Goal: Task Accomplishment & Management: Manage account settings

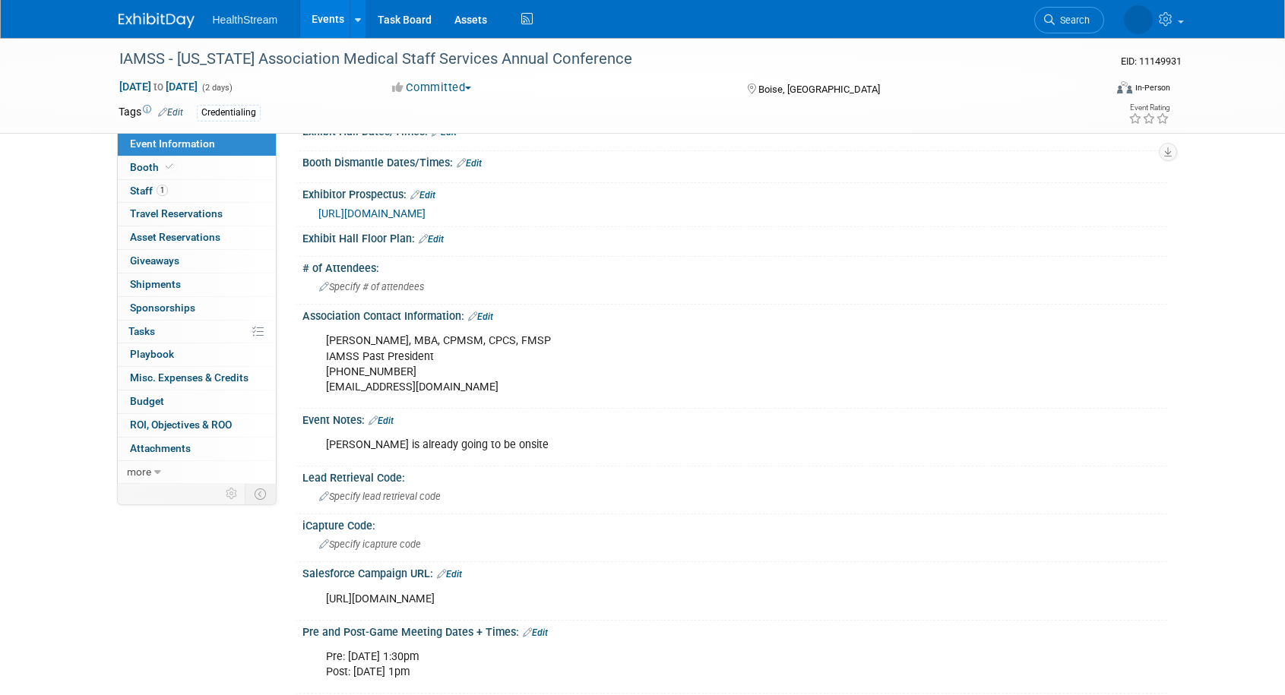
click at [327, 18] on link "Events" at bounding box center [327, 19] width 55 height 38
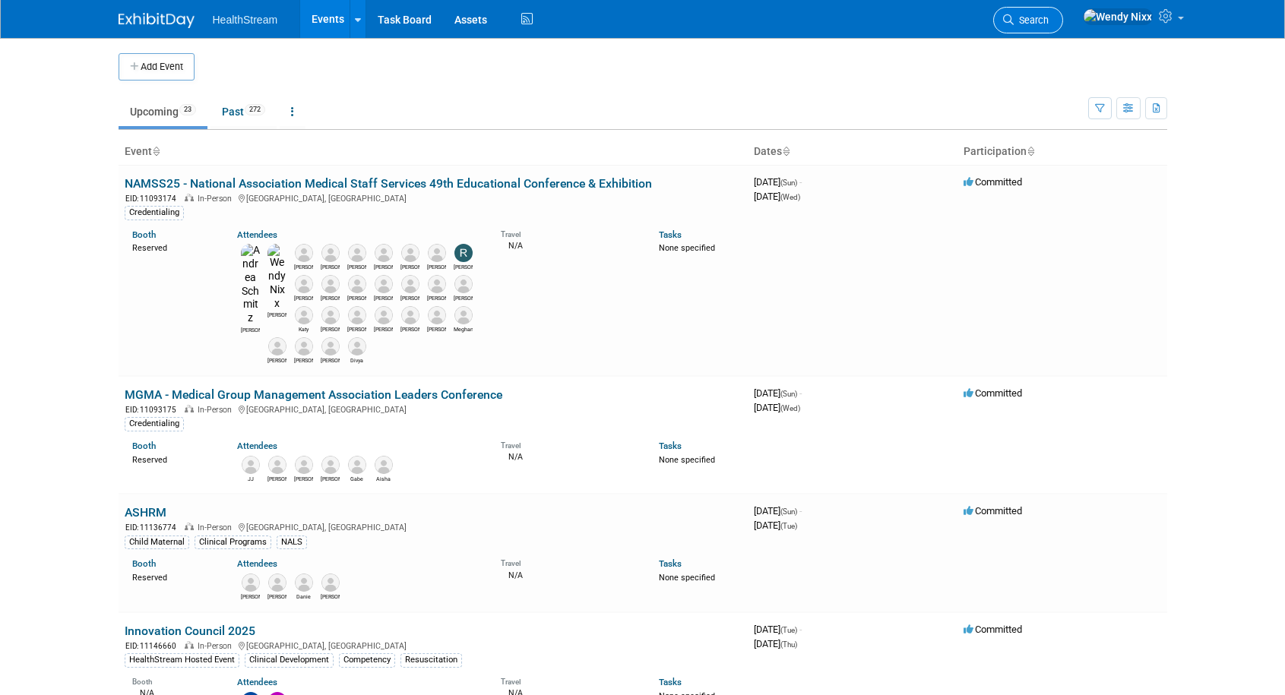
click at [1049, 17] on span "Search" at bounding box center [1031, 19] width 35 height 11
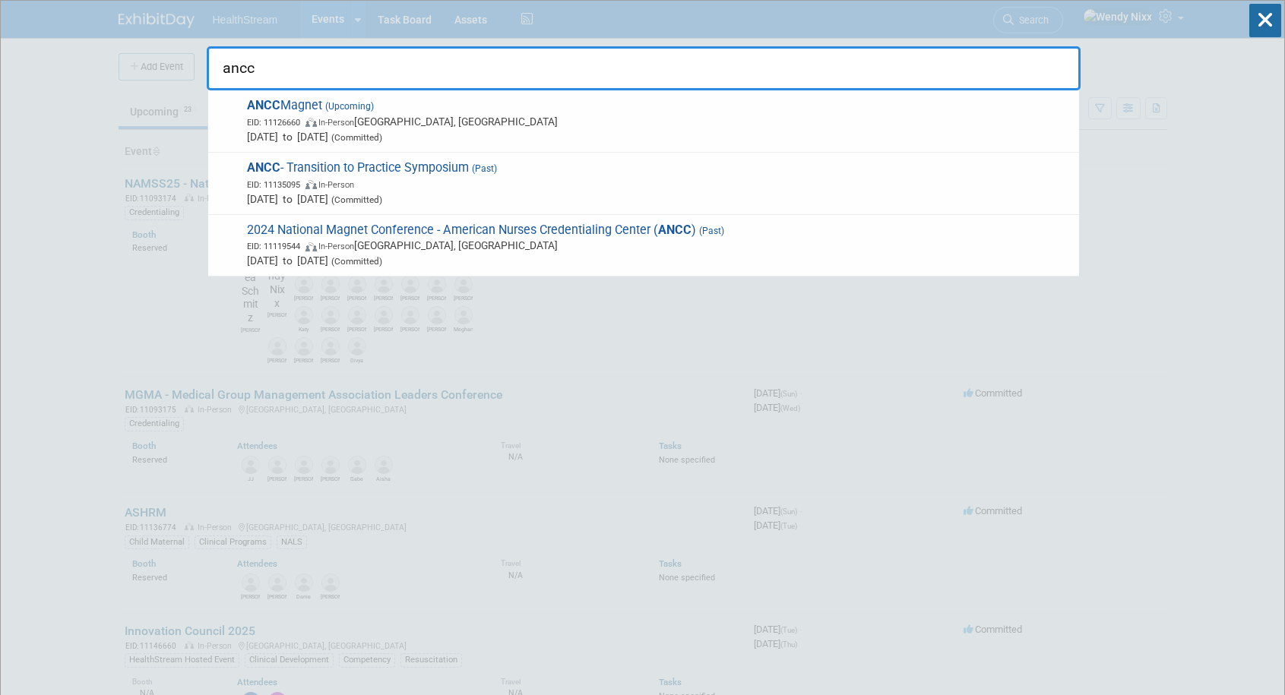
type input "ancc"
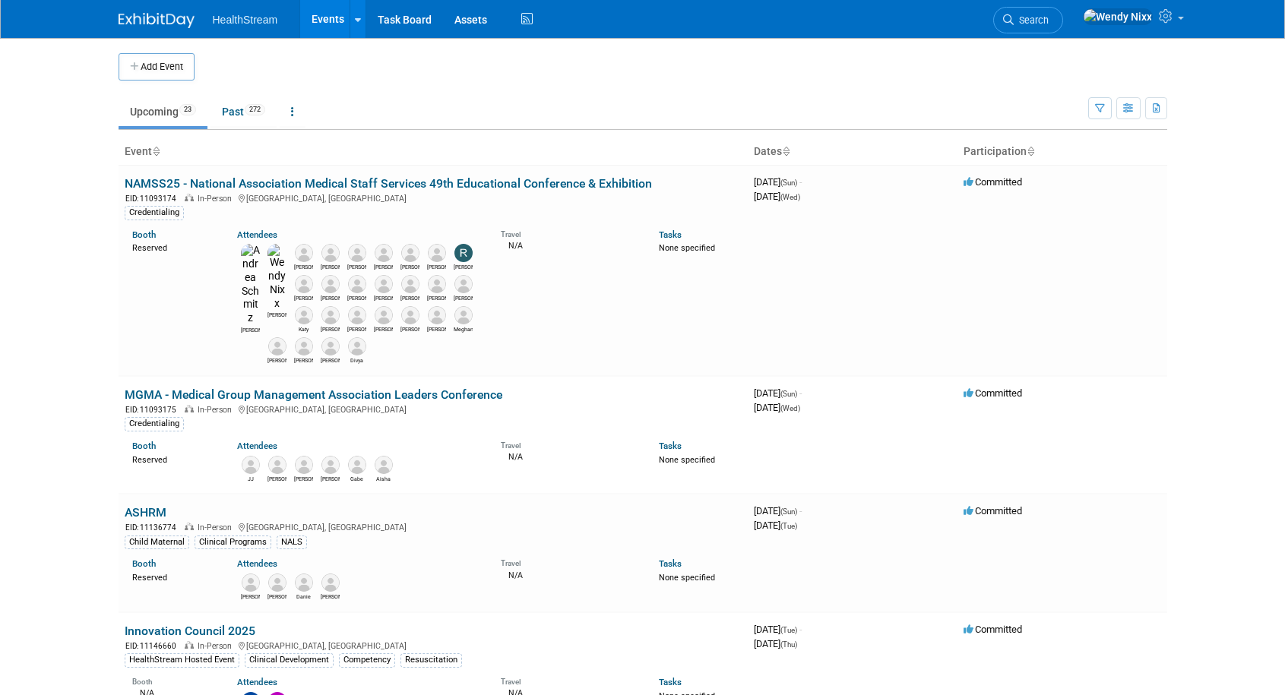
click at [324, 14] on link "Events" at bounding box center [327, 19] width 55 height 38
click at [152, 67] on button "Add Event" at bounding box center [157, 66] width 76 height 27
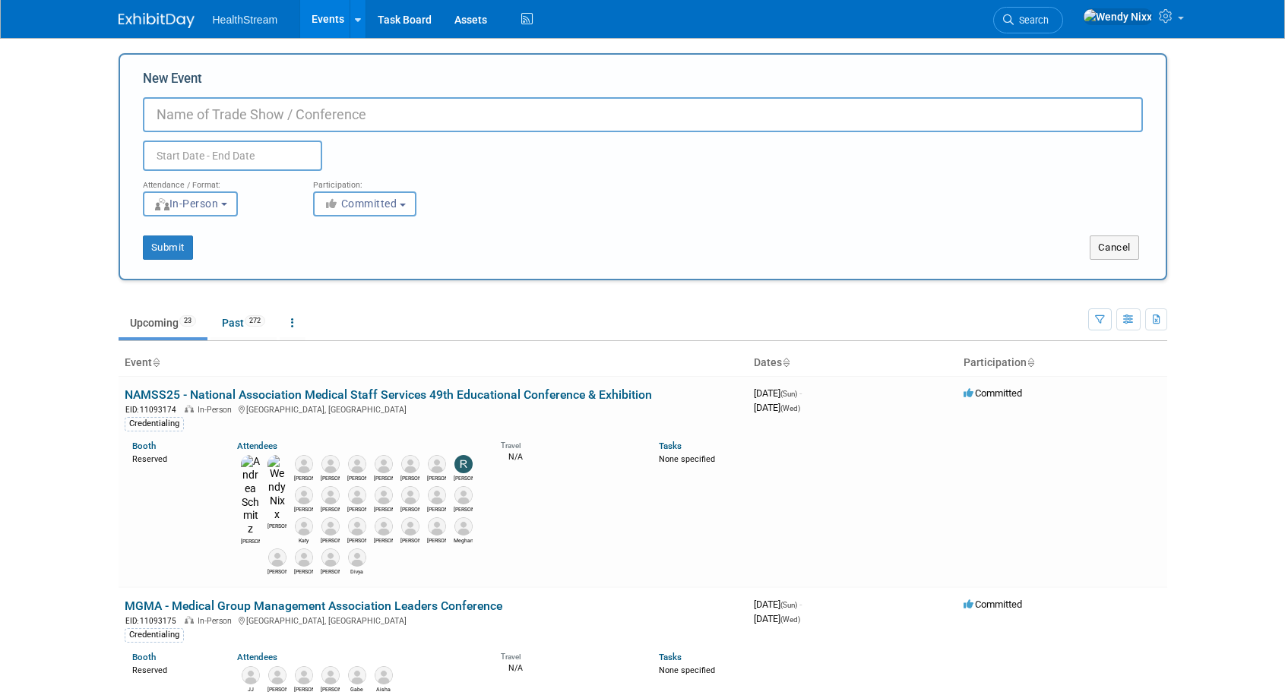
click at [239, 113] on input "New Event" at bounding box center [643, 114] width 1000 height 35
type input "ANCN-NTI & Critical Care Conference"
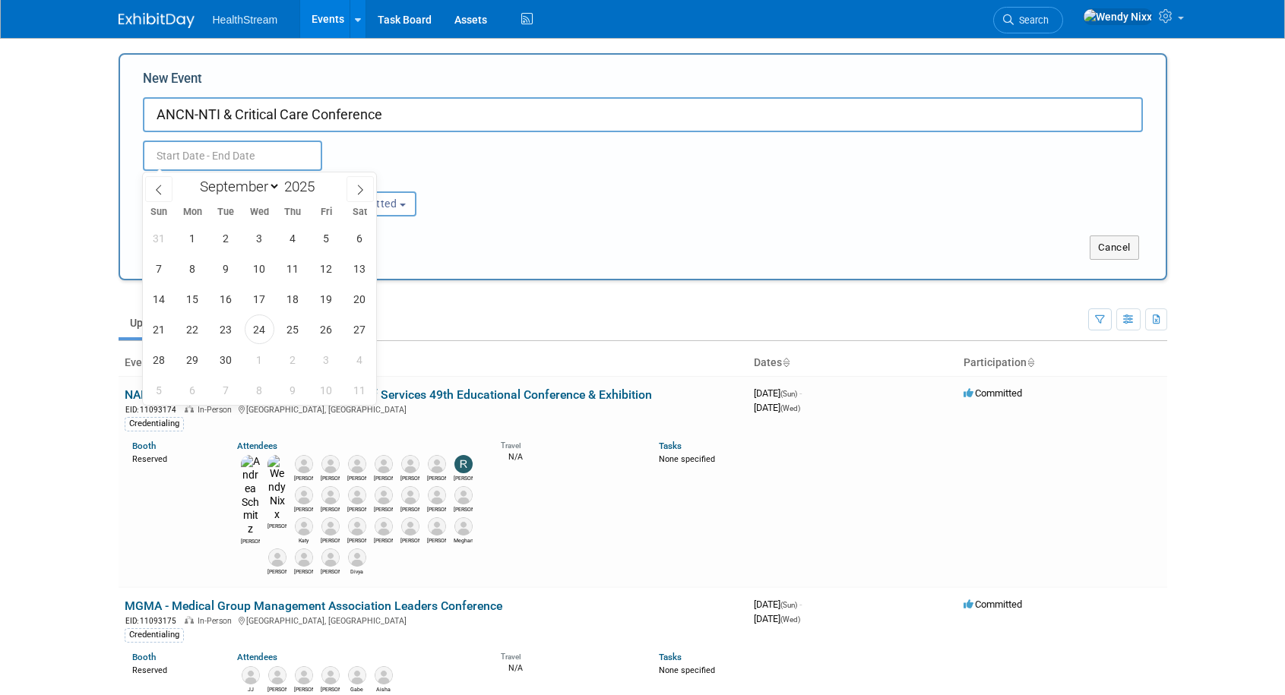
click at [226, 158] on input "text" at bounding box center [232, 156] width 179 height 30
click at [320, 182] on span at bounding box center [320, 182] width 11 height 9
type input "2026"
click at [154, 185] on icon at bounding box center [159, 190] width 11 height 11
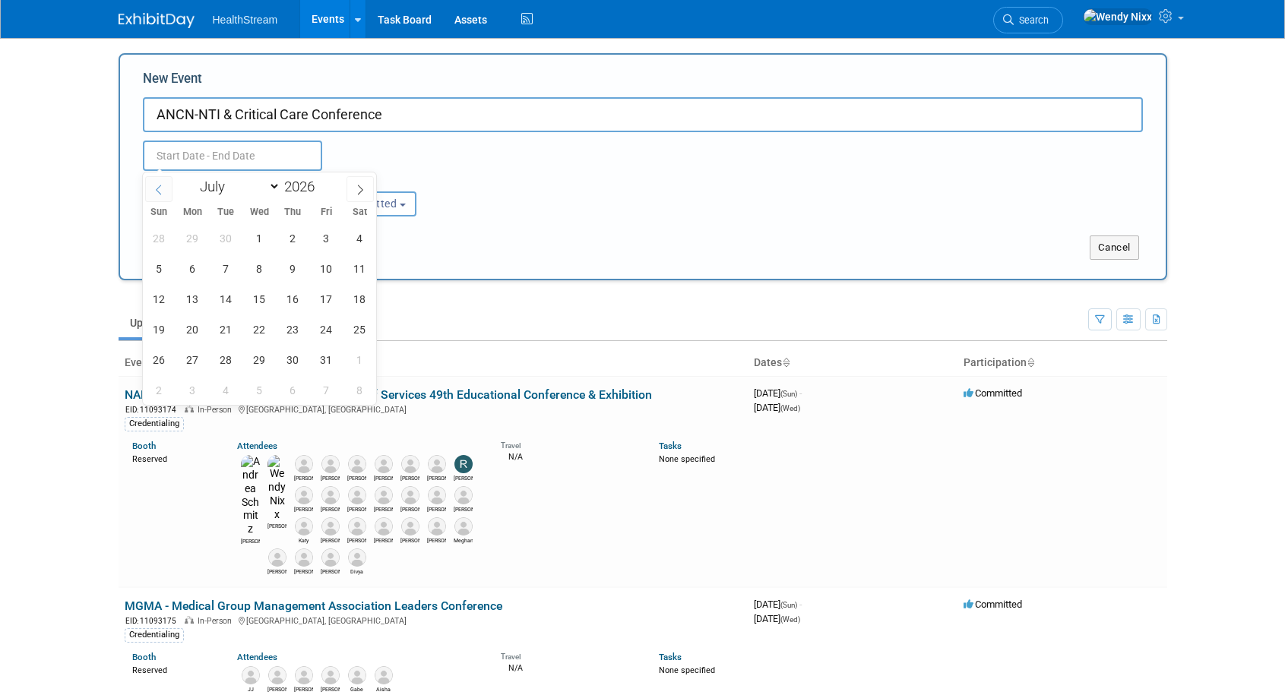
click at [154, 185] on icon at bounding box center [159, 190] width 11 height 11
click at [361, 185] on icon at bounding box center [360, 190] width 11 height 11
select select "4"
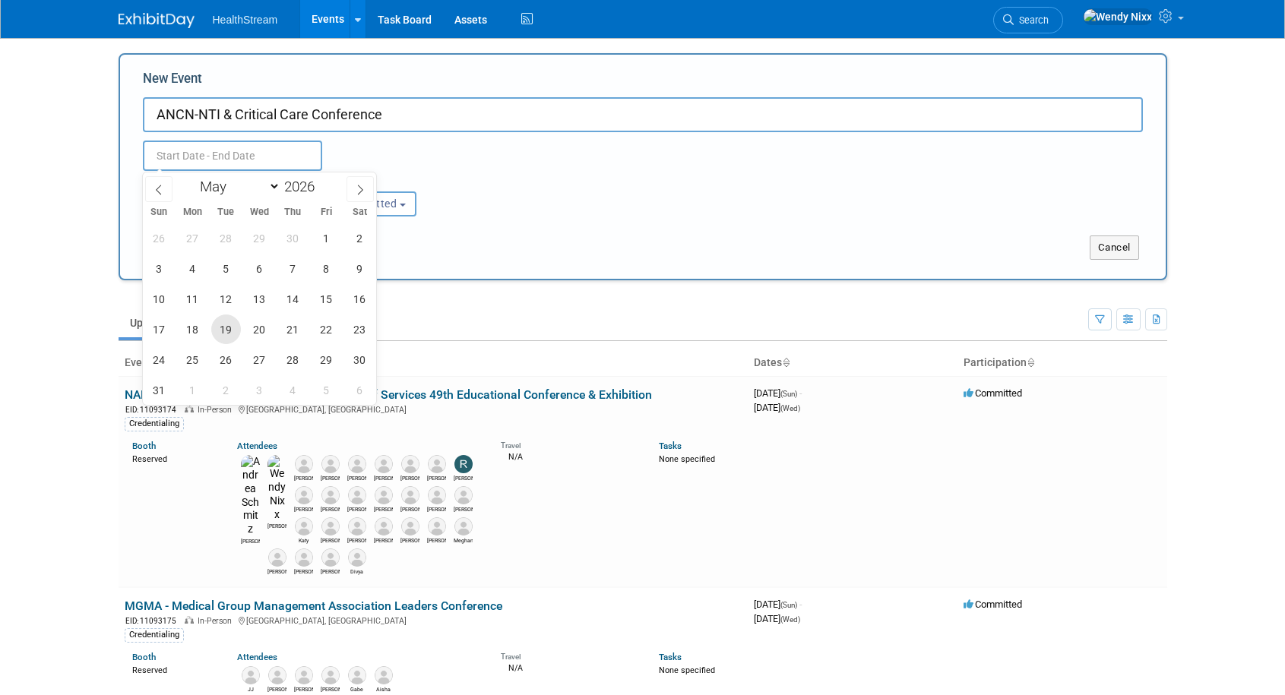
click at [231, 330] on span "19" at bounding box center [226, 330] width 30 height 30
click at [262, 324] on span "20" at bounding box center [260, 330] width 30 height 30
type input "May 19, 2026 to May 20, 2026"
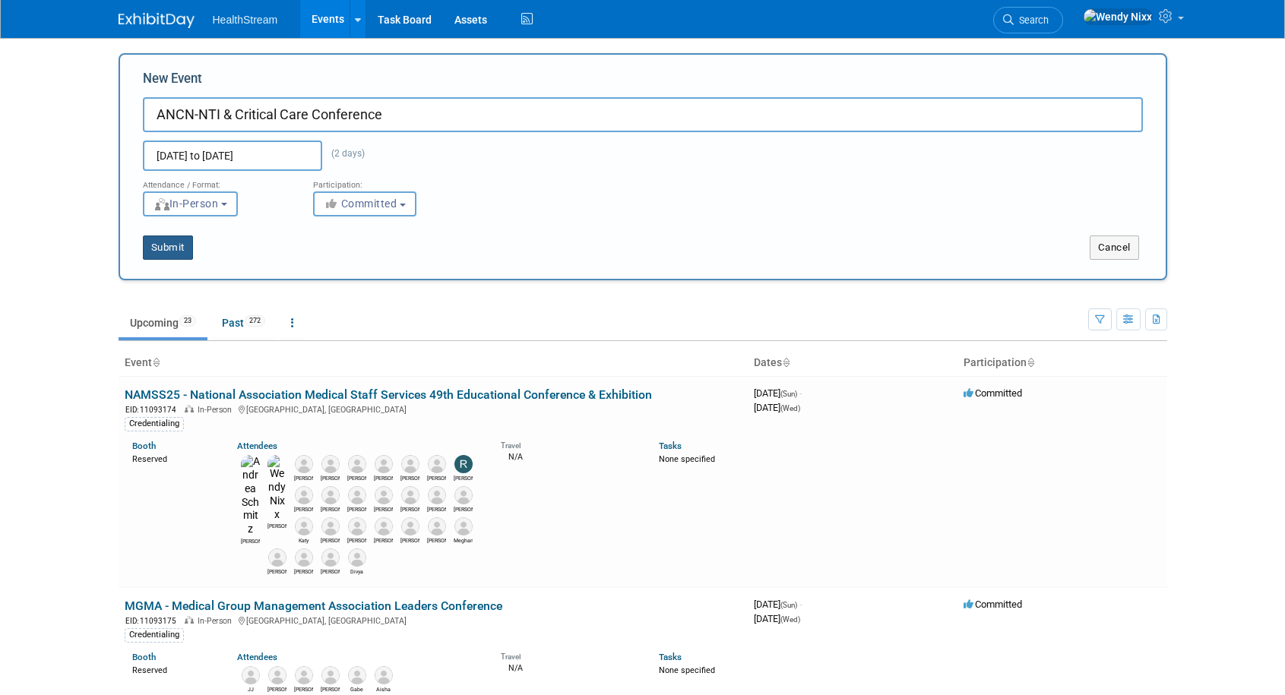
click at [178, 249] on button "Submit" at bounding box center [168, 248] width 50 height 24
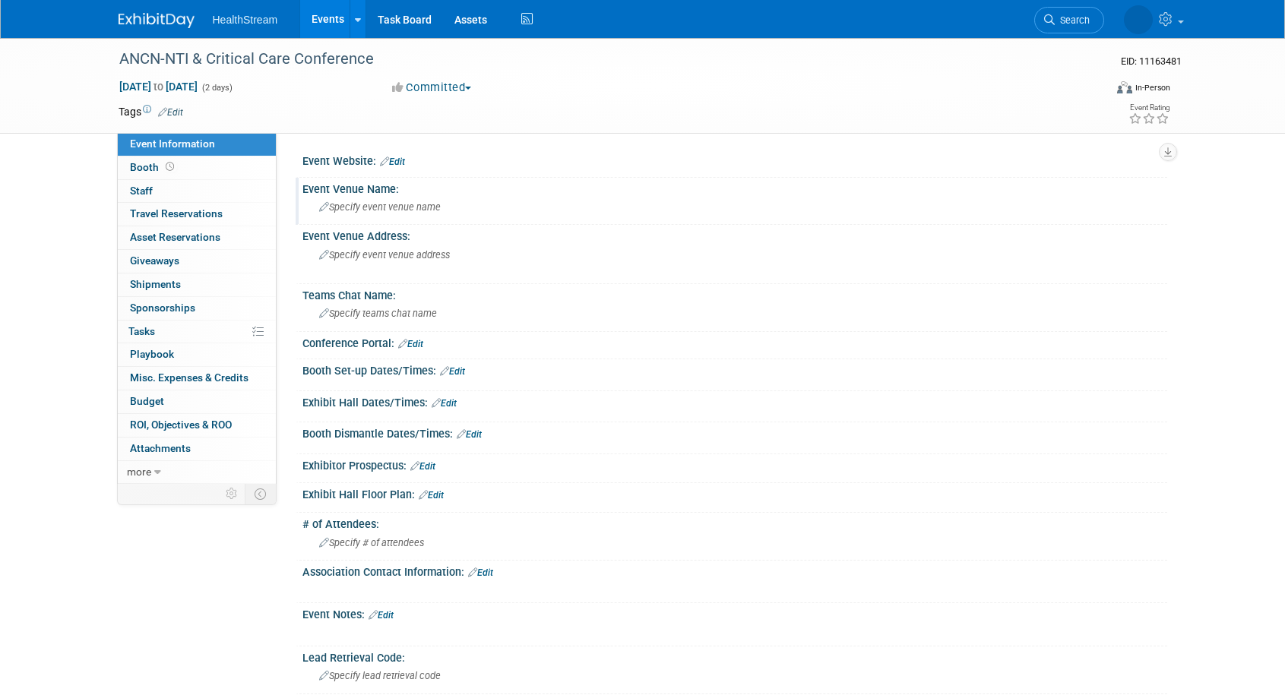
click at [429, 204] on span "Specify event venue name" at bounding box center [380, 206] width 122 height 11
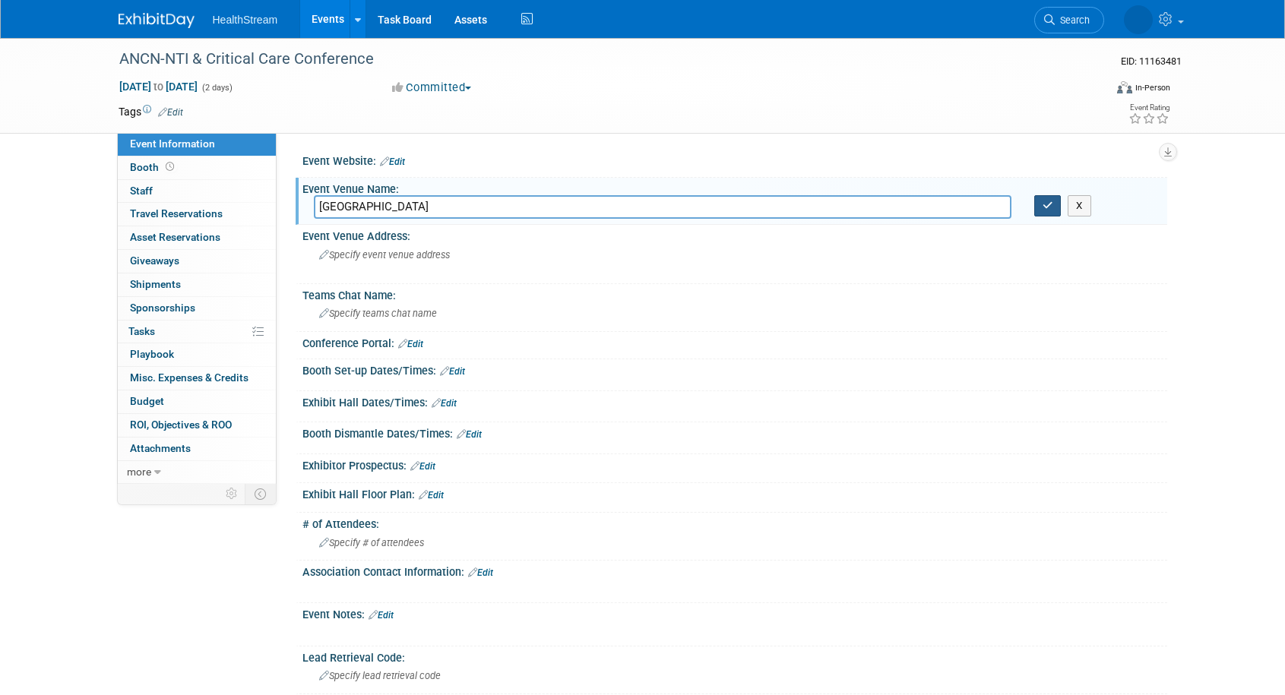
type input "[GEOGRAPHIC_DATA]"
click at [1041, 207] on button "button" at bounding box center [1047, 205] width 27 height 21
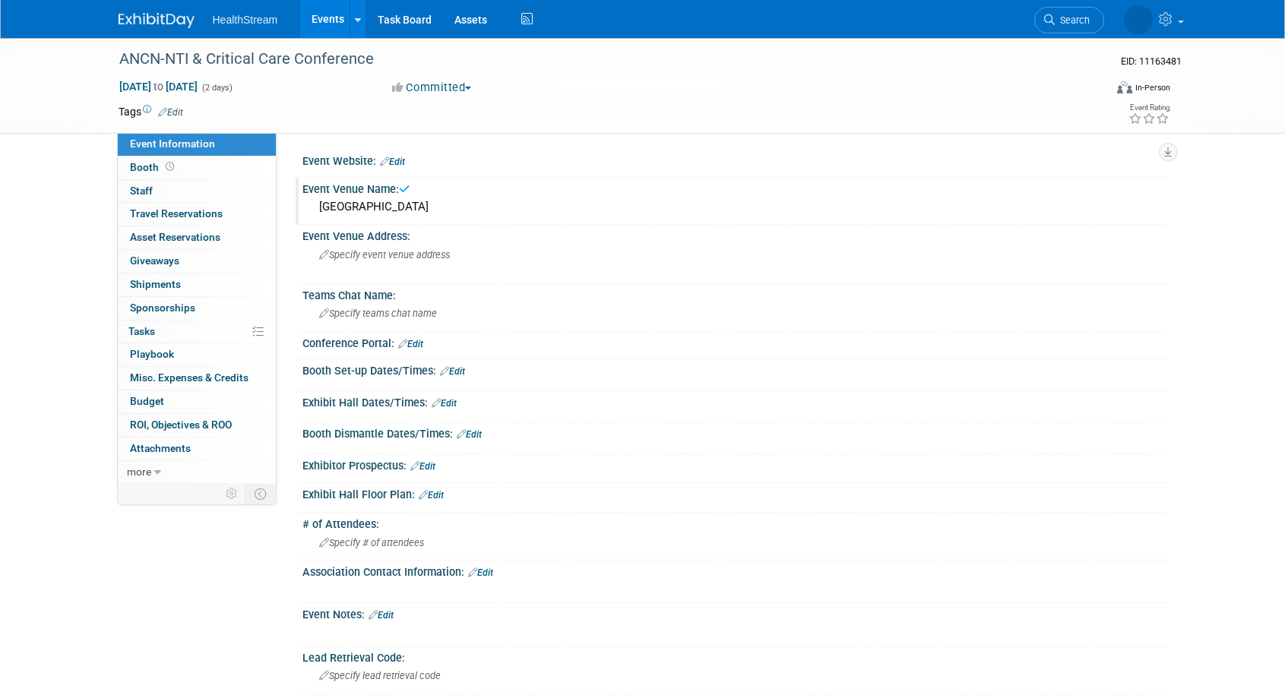
click at [484, 208] on div "San Diego Convention Center" at bounding box center [735, 207] width 842 height 24
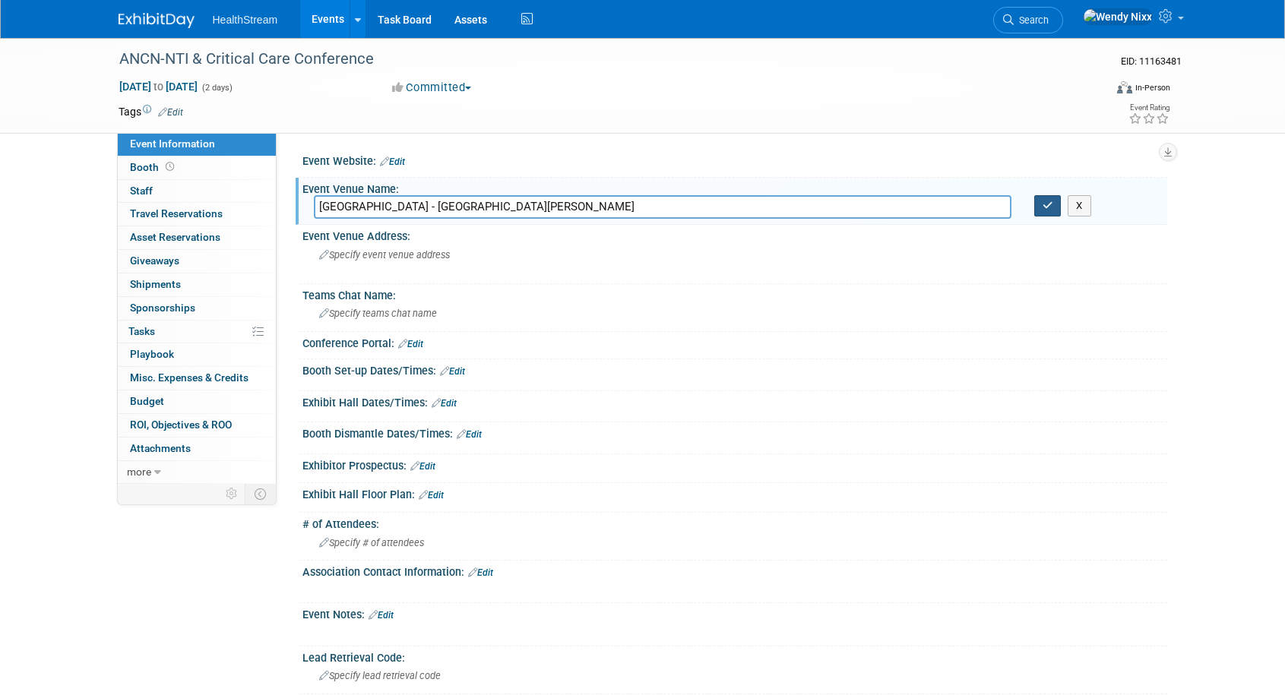
type input "San Diego Convention Center - Exhibit Hall A-C"
click at [1043, 207] on icon "button" at bounding box center [1048, 206] width 11 height 10
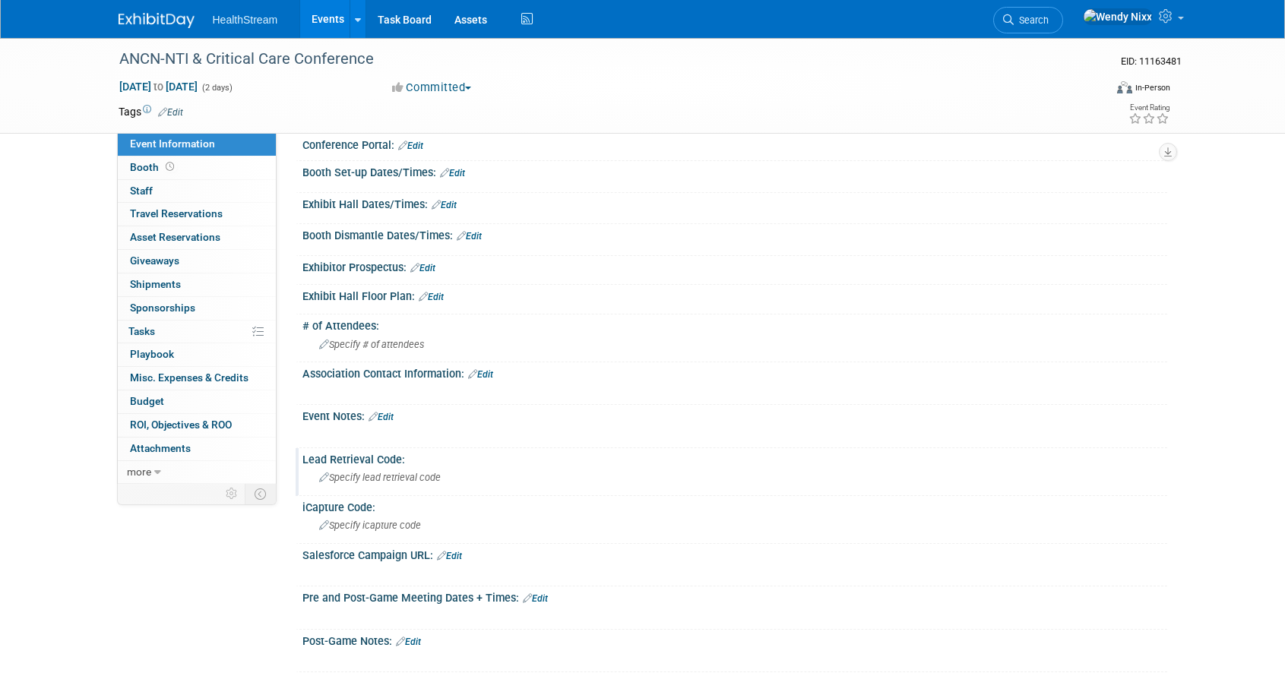
scroll to position [228, 0]
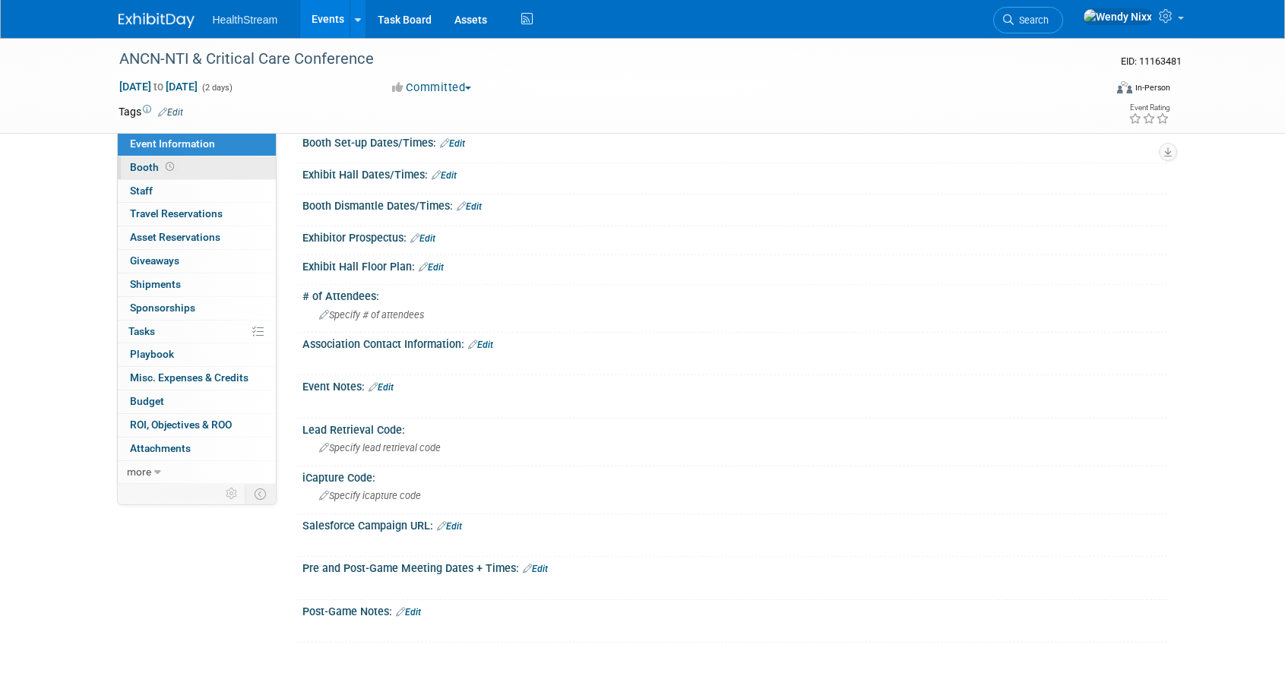
click at [143, 160] on link "Booth" at bounding box center [197, 168] width 158 height 23
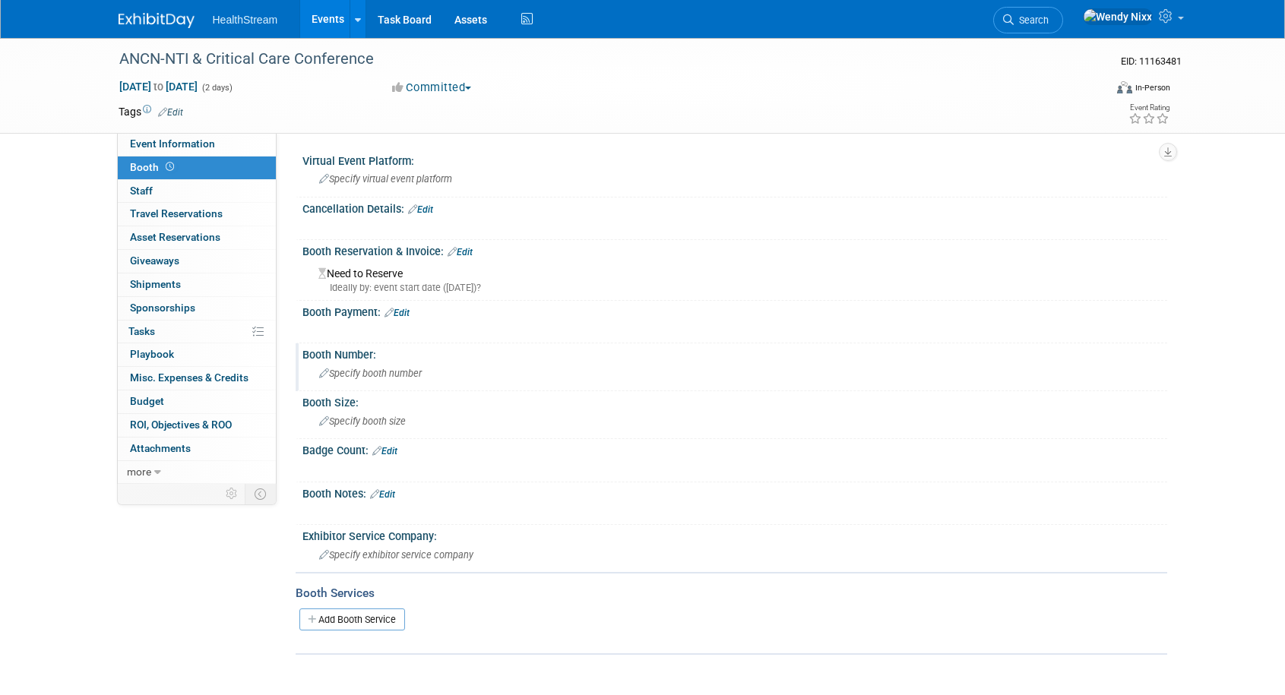
click at [394, 375] on span "Specify booth number" at bounding box center [370, 373] width 103 height 11
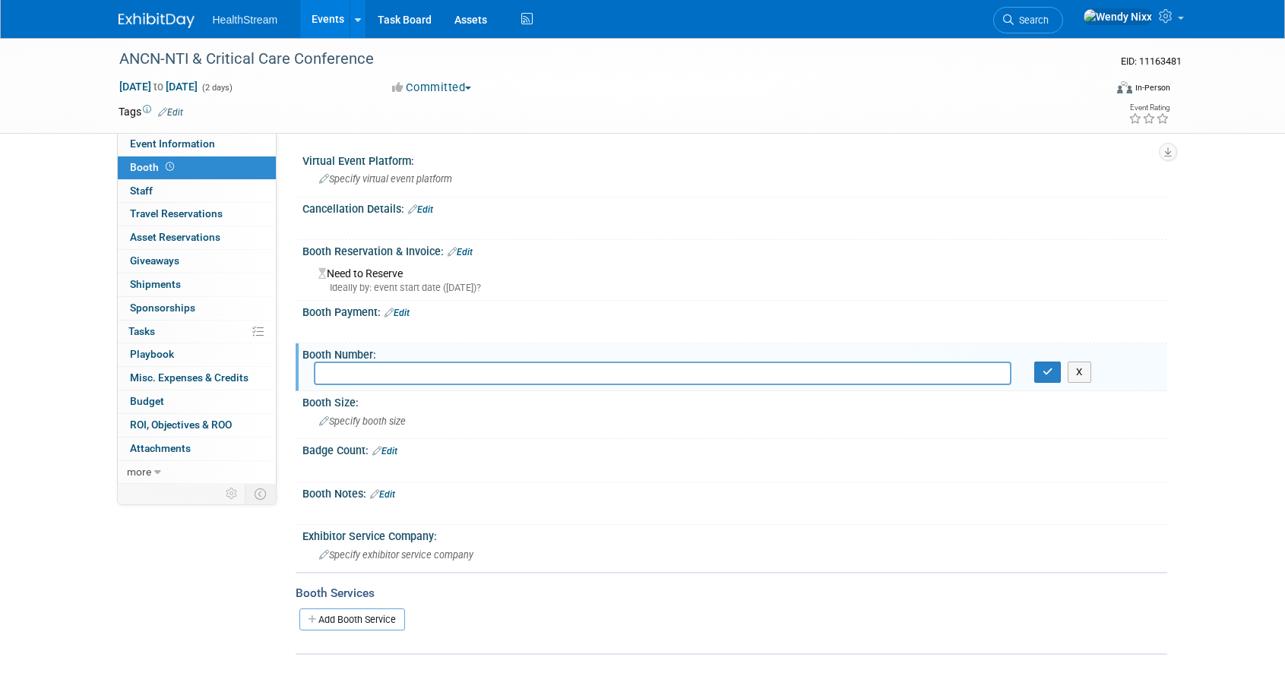
click at [355, 372] on input "text" at bounding box center [663, 374] width 698 height 24
type input "1729"
click at [1043, 375] on icon "button" at bounding box center [1048, 372] width 11 height 10
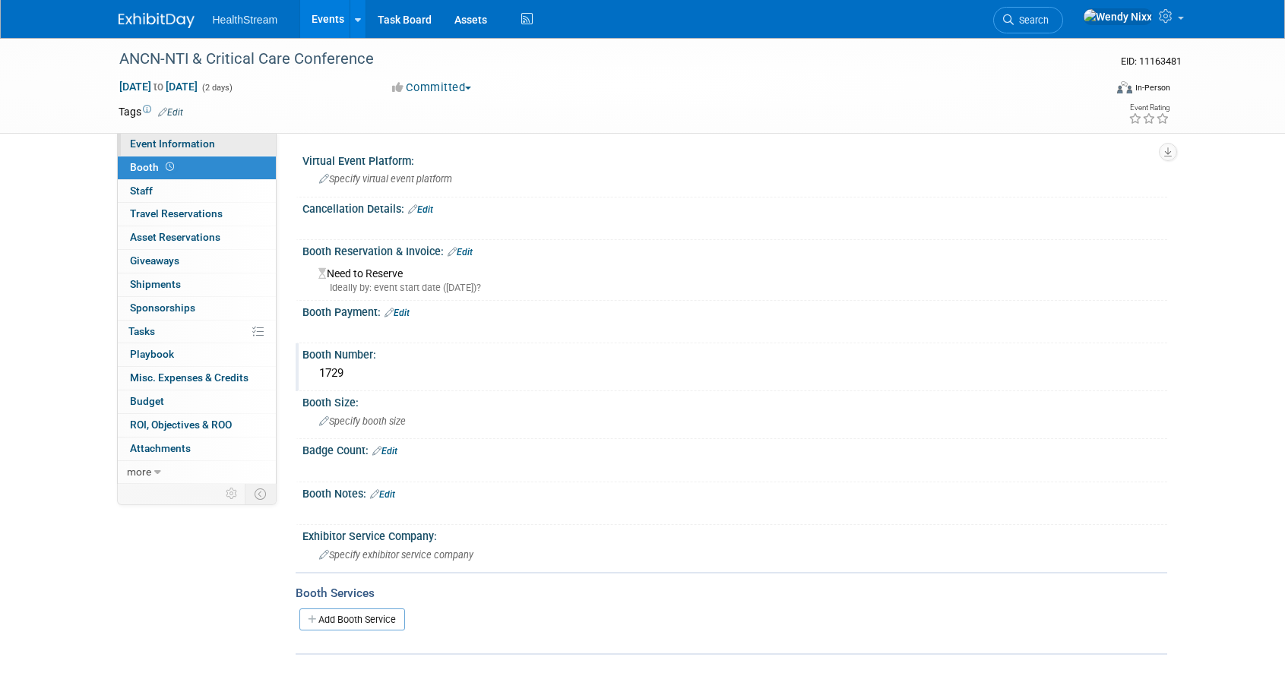
click at [160, 138] on span "Event Information" at bounding box center [172, 144] width 85 height 12
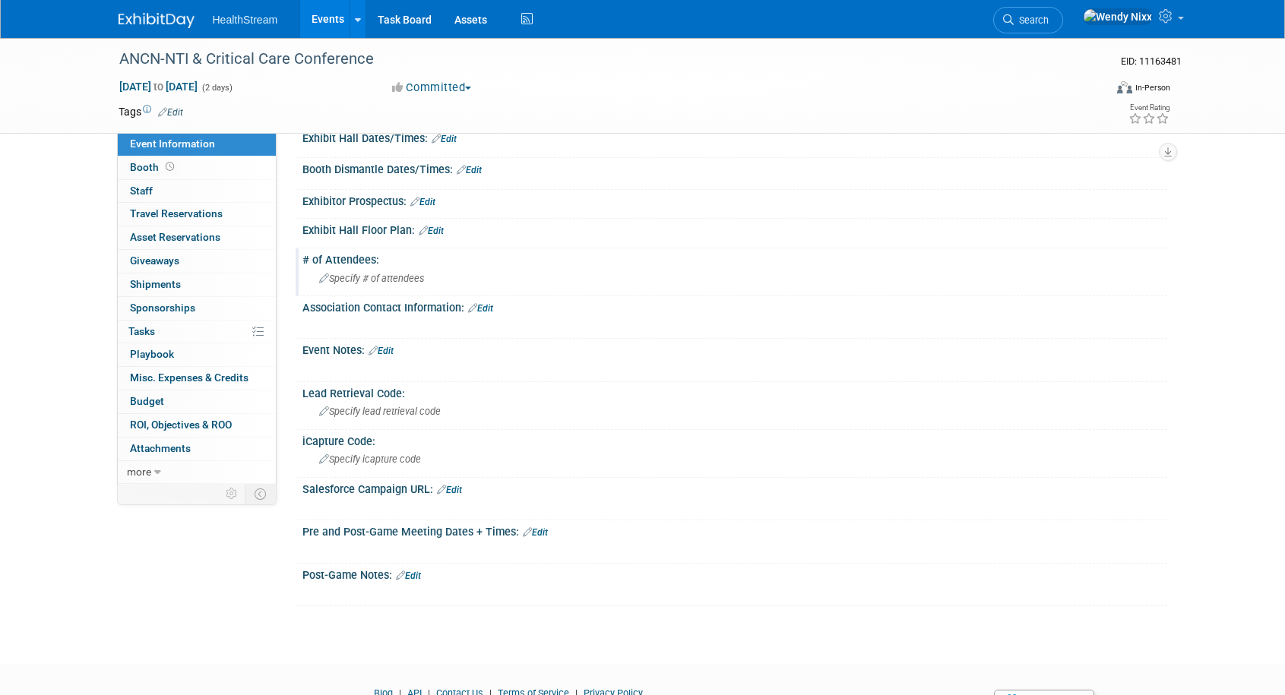
scroll to position [228, 0]
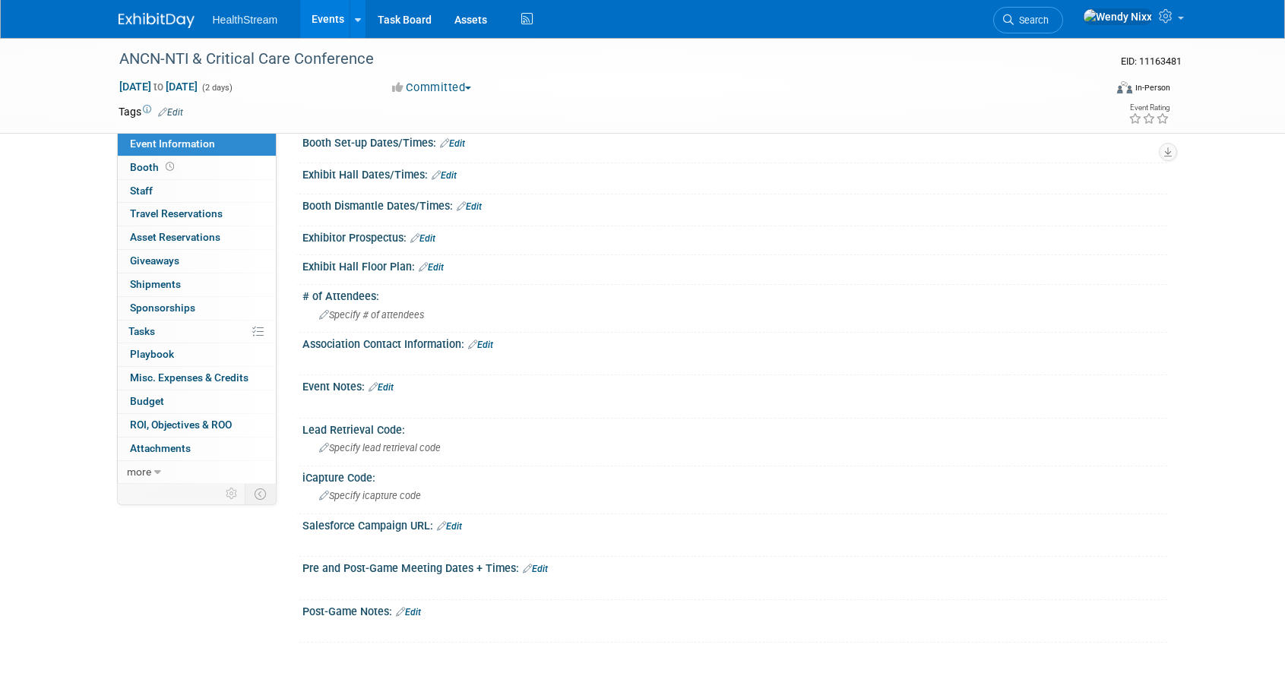
click at [435, 266] on link "Edit" at bounding box center [431, 267] width 25 height 11
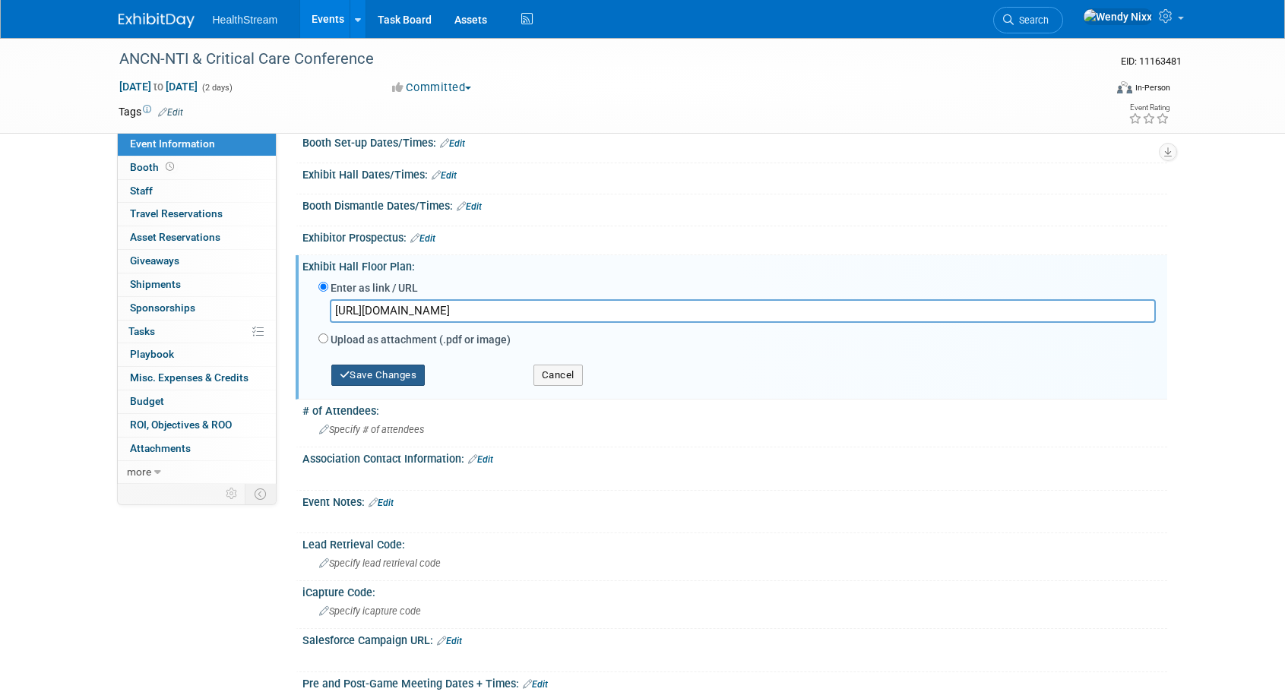
type input "https://s36.a2zinc.net/clients/AACCN2/nti2026/Public/EventMap.aspx?shMode=E&ID=…"
click at [386, 379] on button "Save Changes" at bounding box center [378, 375] width 94 height 21
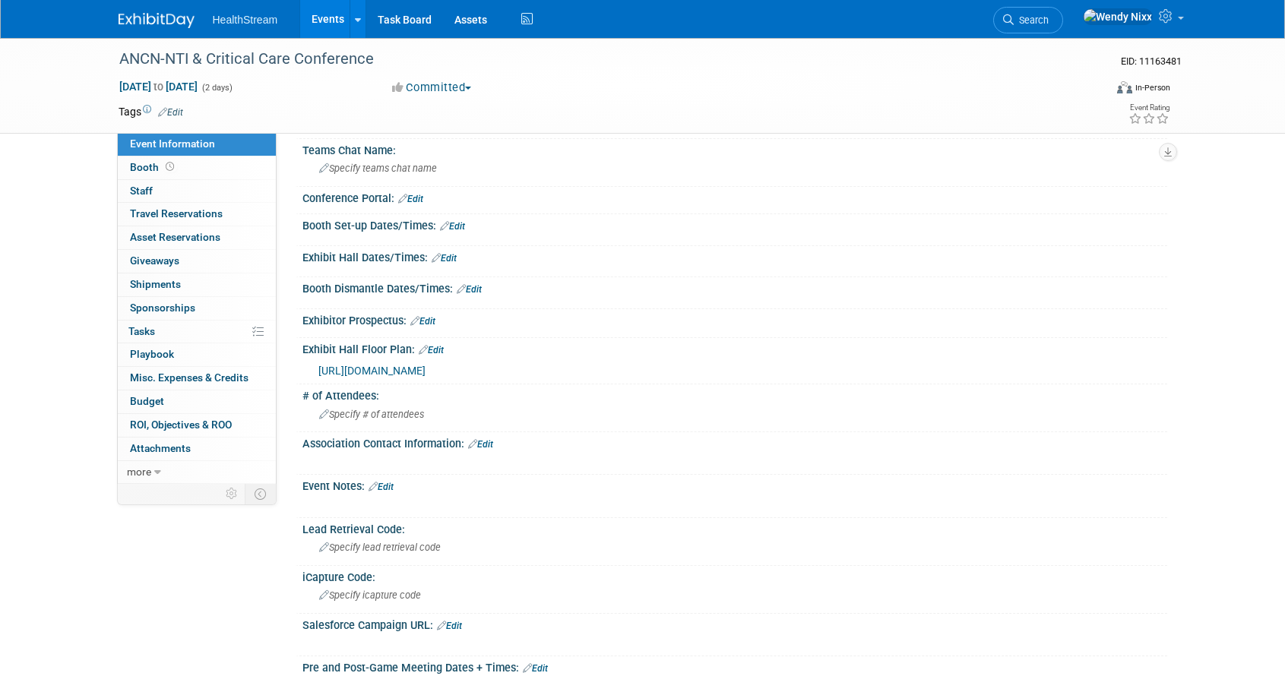
scroll to position [0, 0]
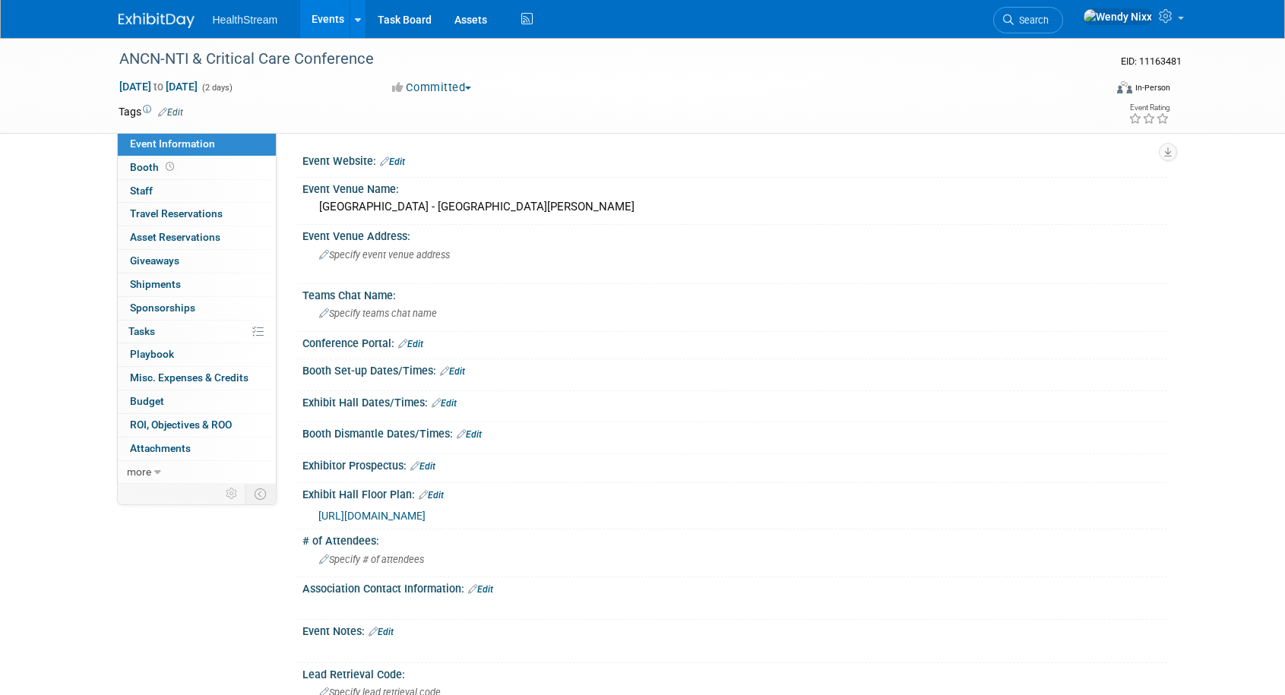
click at [402, 163] on link "Edit" at bounding box center [392, 162] width 25 height 11
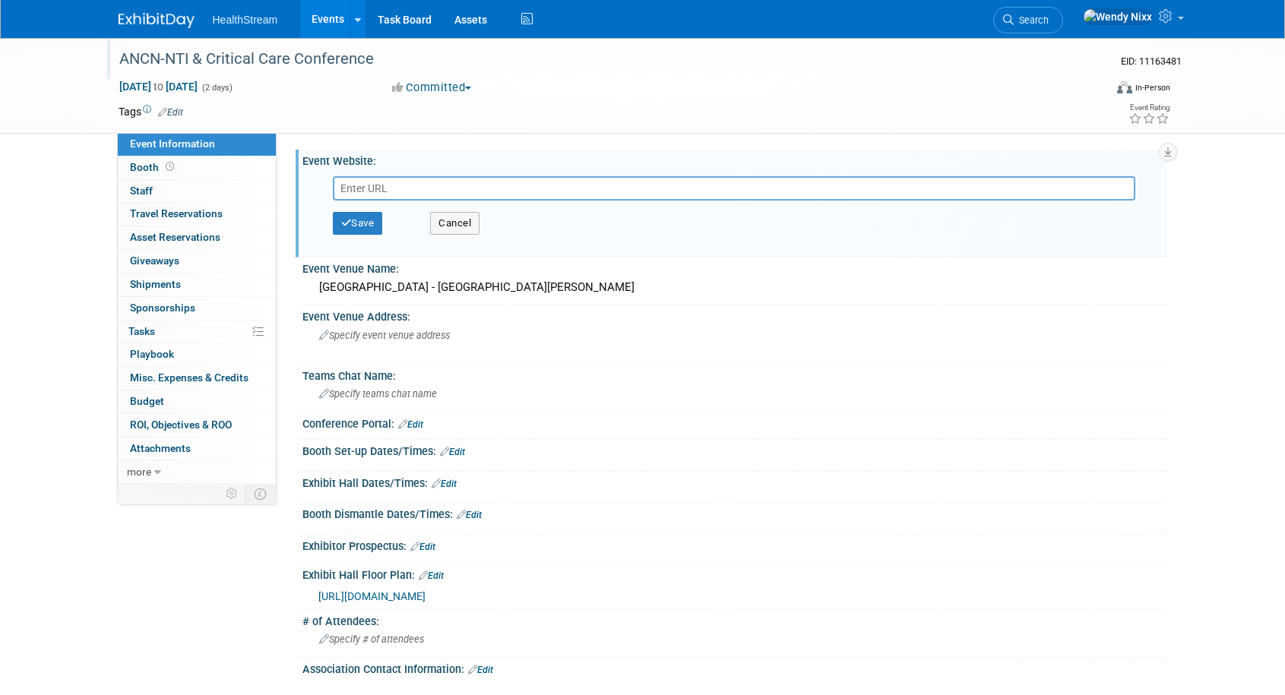
click at [370, 59] on div "ANCN-NTI & Critical Care Conference" at bounding box center [597, 59] width 967 height 27
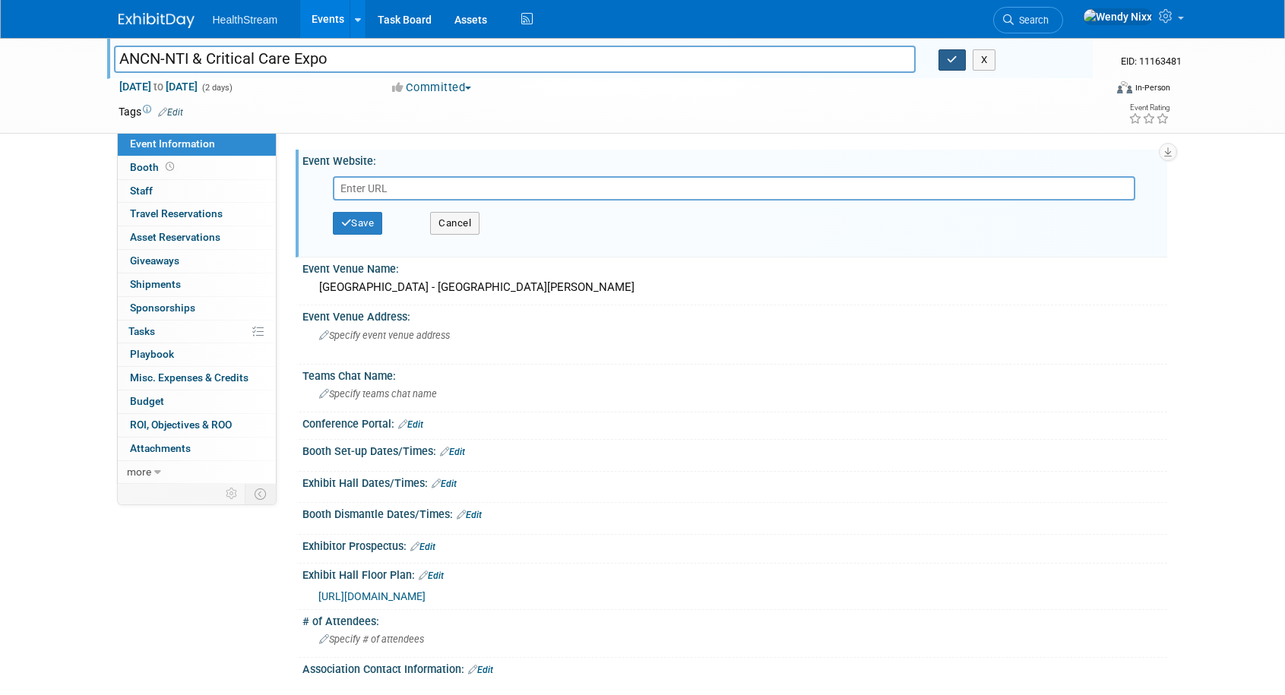
type input "ANCN-NTI & Critical Care Expo"
click at [945, 59] on button "button" at bounding box center [951, 59] width 27 height 21
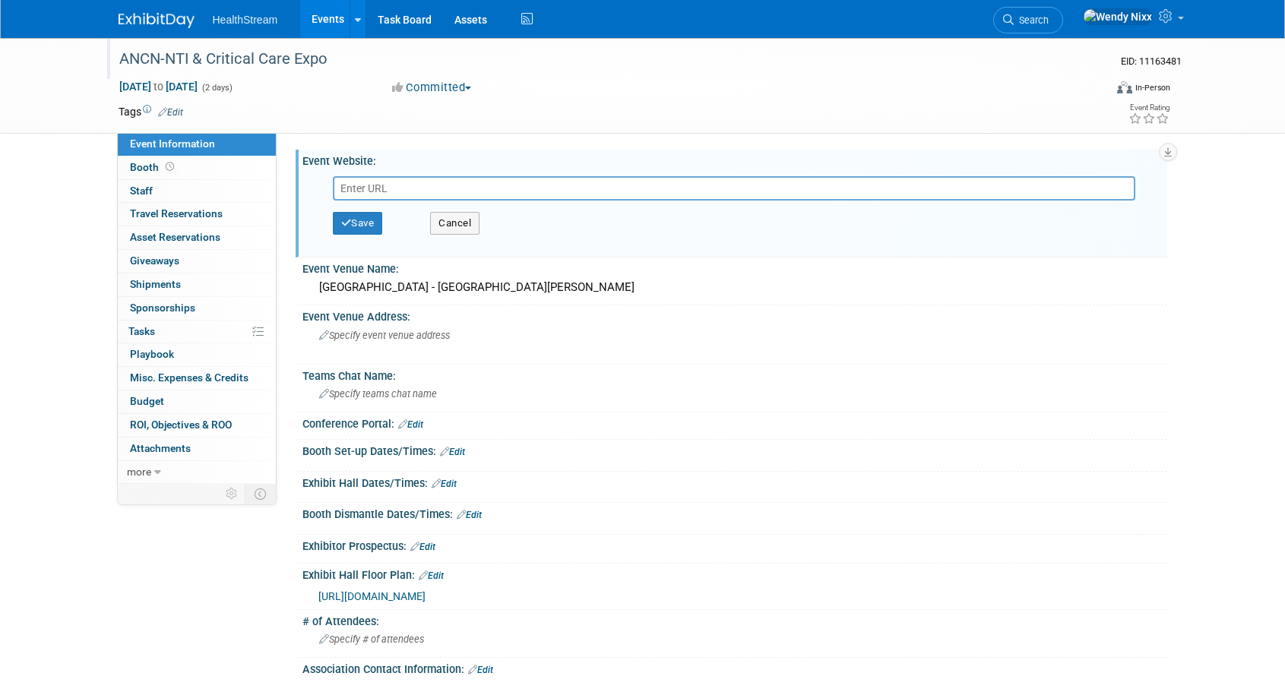
paste input "https://www.aacn.org/conferences-and-events/nti/critical-care-expo"
type input "https://www.aacn.org/conferences-and-events/nti/critical-care-expo"
click at [367, 226] on button "Save" at bounding box center [358, 223] width 50 height 23
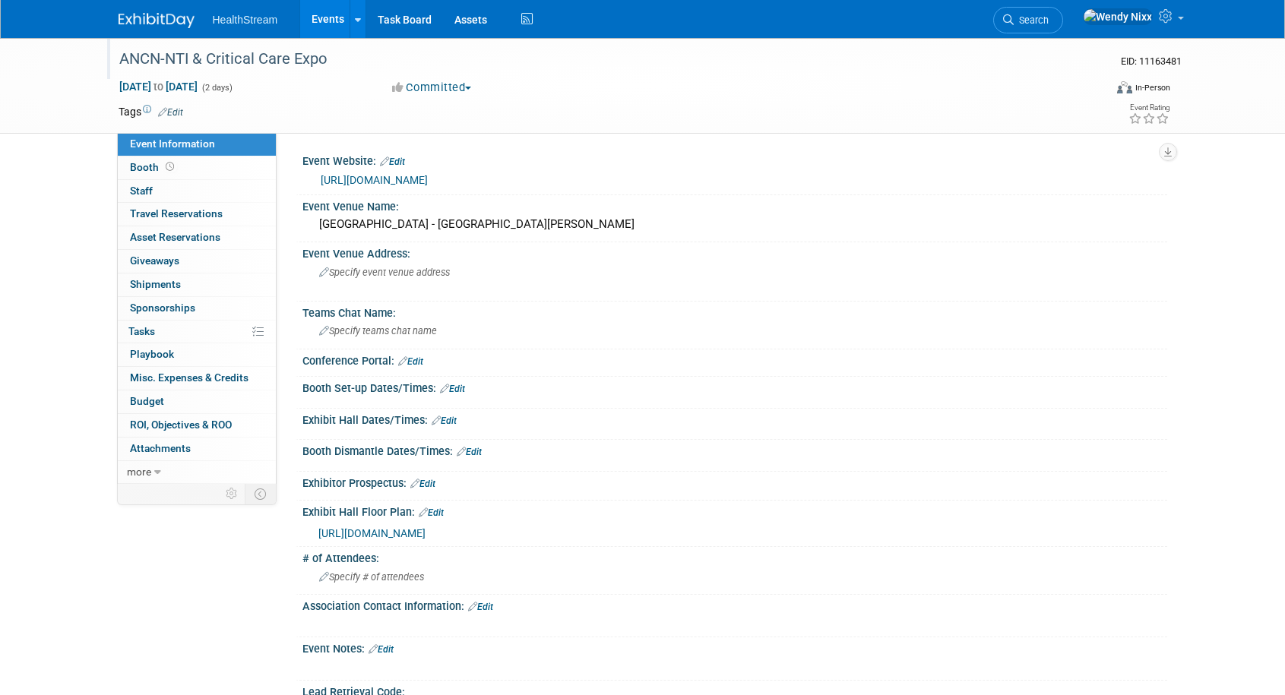
click at [457, 423] on link "Edit" at bounding box center [444, 421] width 25 height 11
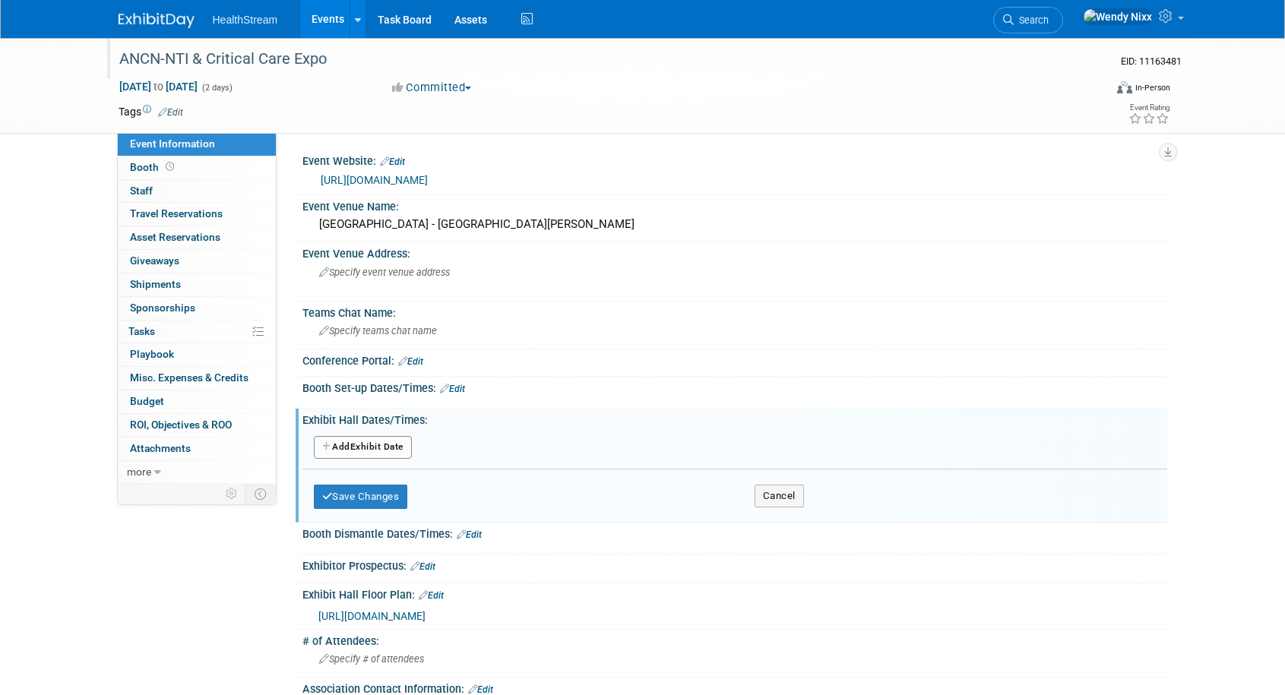
click at [384, 450] on button "Add Another Exhibit Date" at bounding box center [363, 447] width 98 height 23
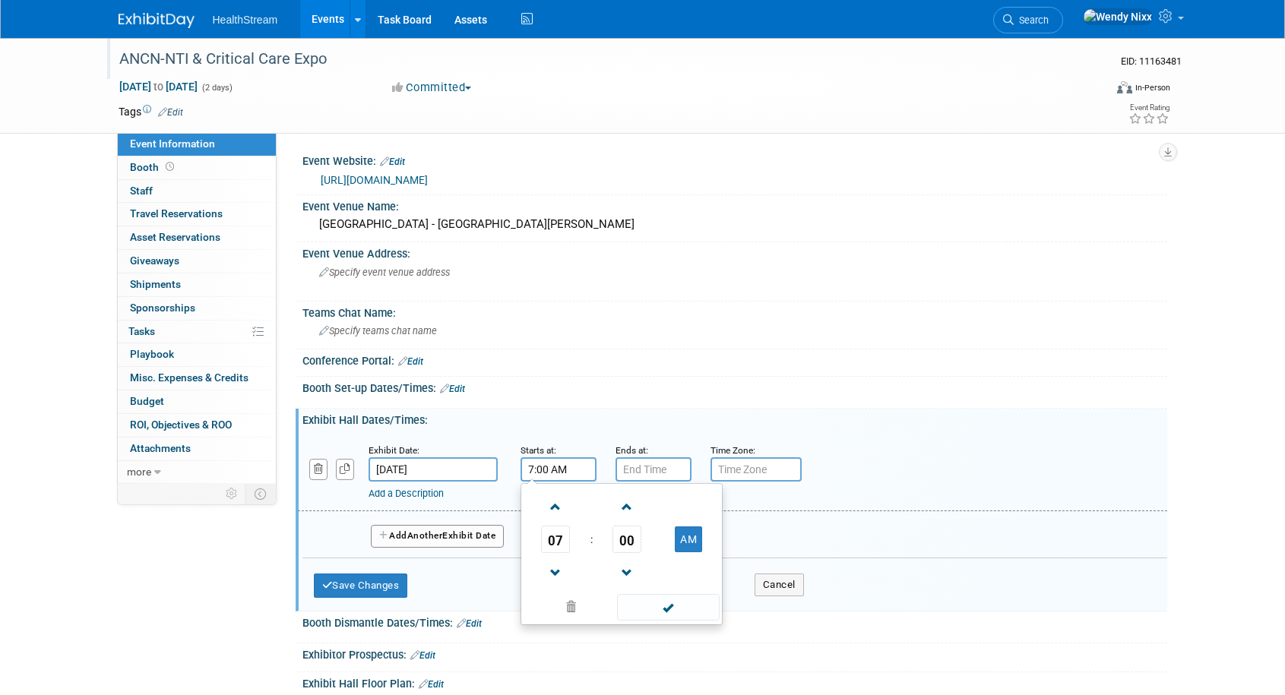
click at [564, 466] on input "7:00 AM" at bounding box center [559, 469] width 76 height 24
click at [553, 508] on span at bounding box center [556, 507] width 27 height 27
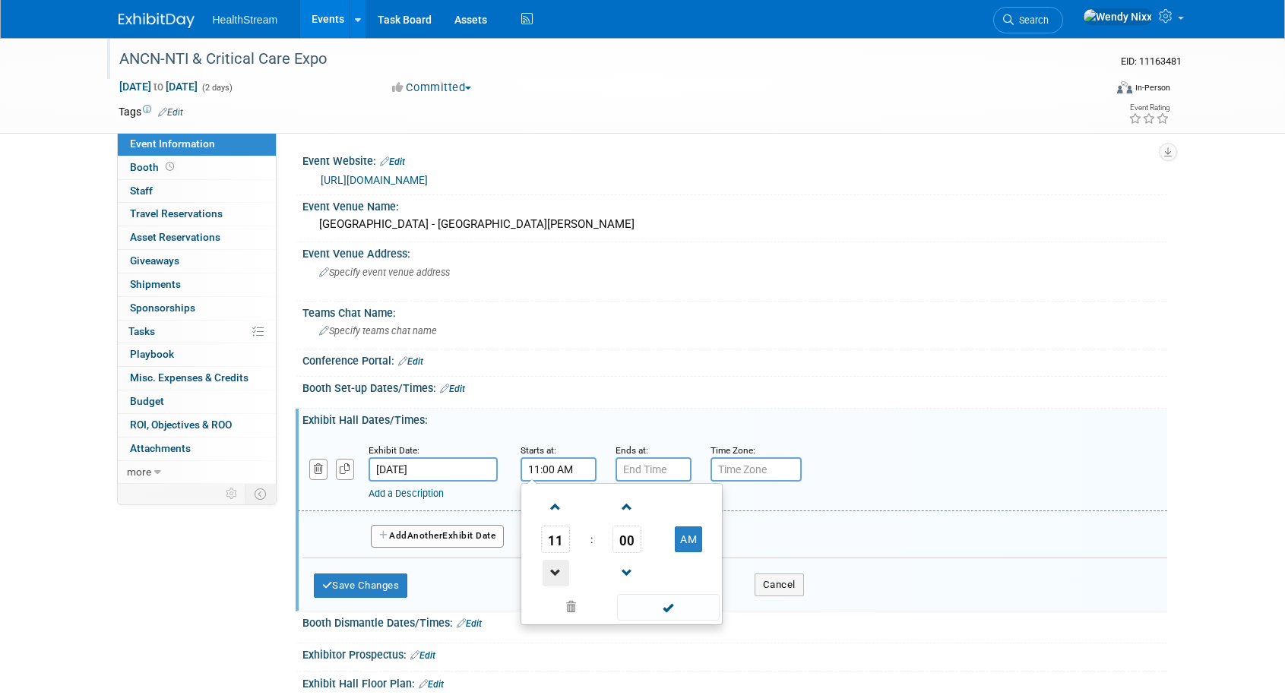
click at [560, 569] on span at bounding box center [556, 573] width 27 height 27
click at [630, 539] on span "00" at bounding box center [626, 539] width 29 height 27
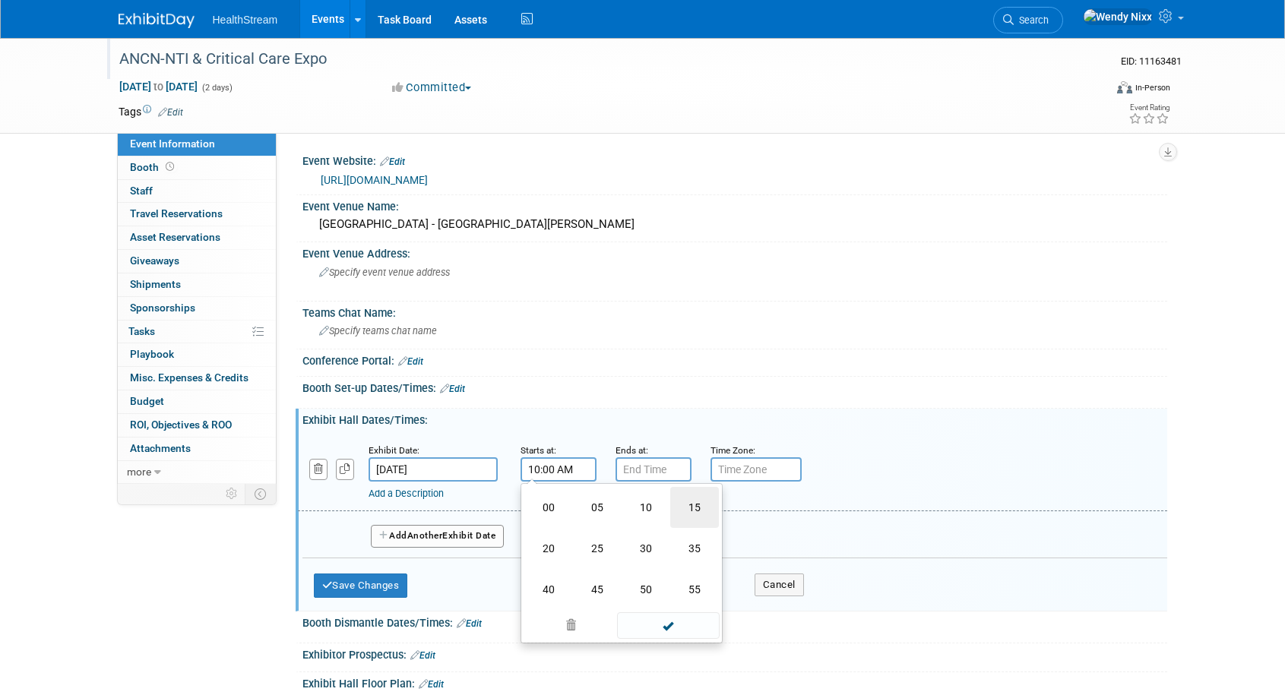
click at [690, 508] on td "15" at bounding box center [694, 507] width 49 height 41
type input "10:15 AM"
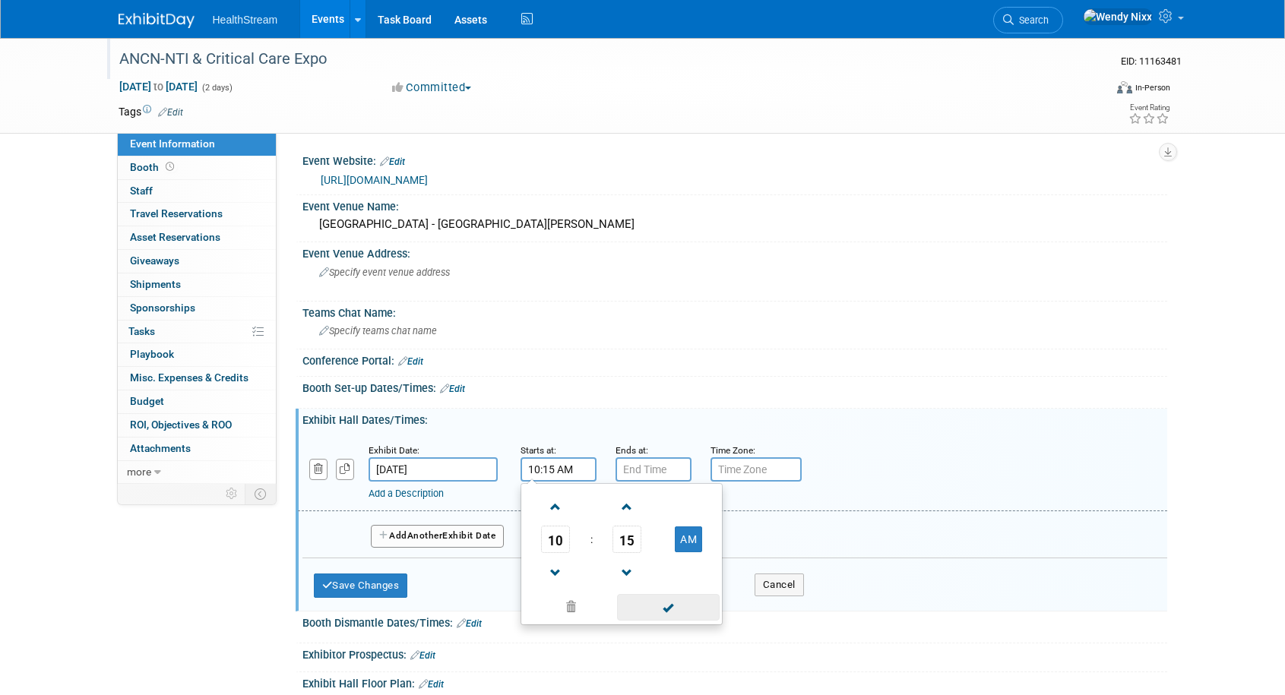
click at [656, 606] on span at bounding box center [668, 607] width 103 height 27
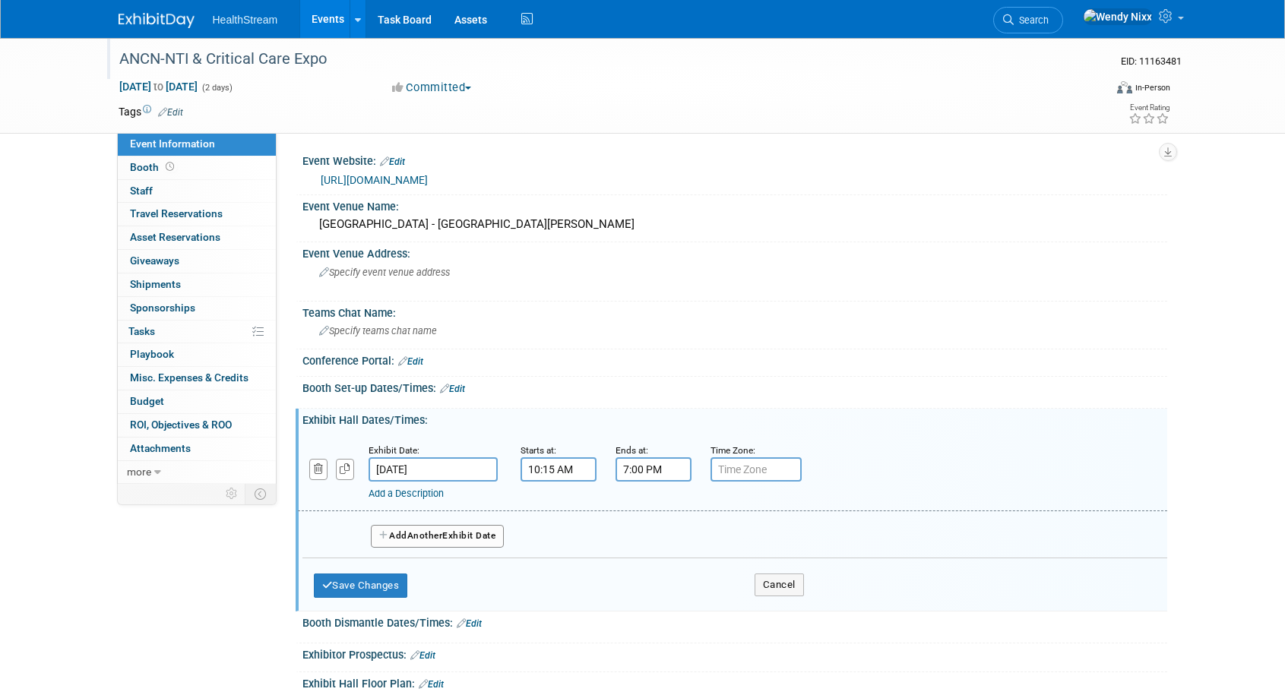
click at [648, 472] on input "7:00 PM" at bounding box center [654, 469] width 76 height 24
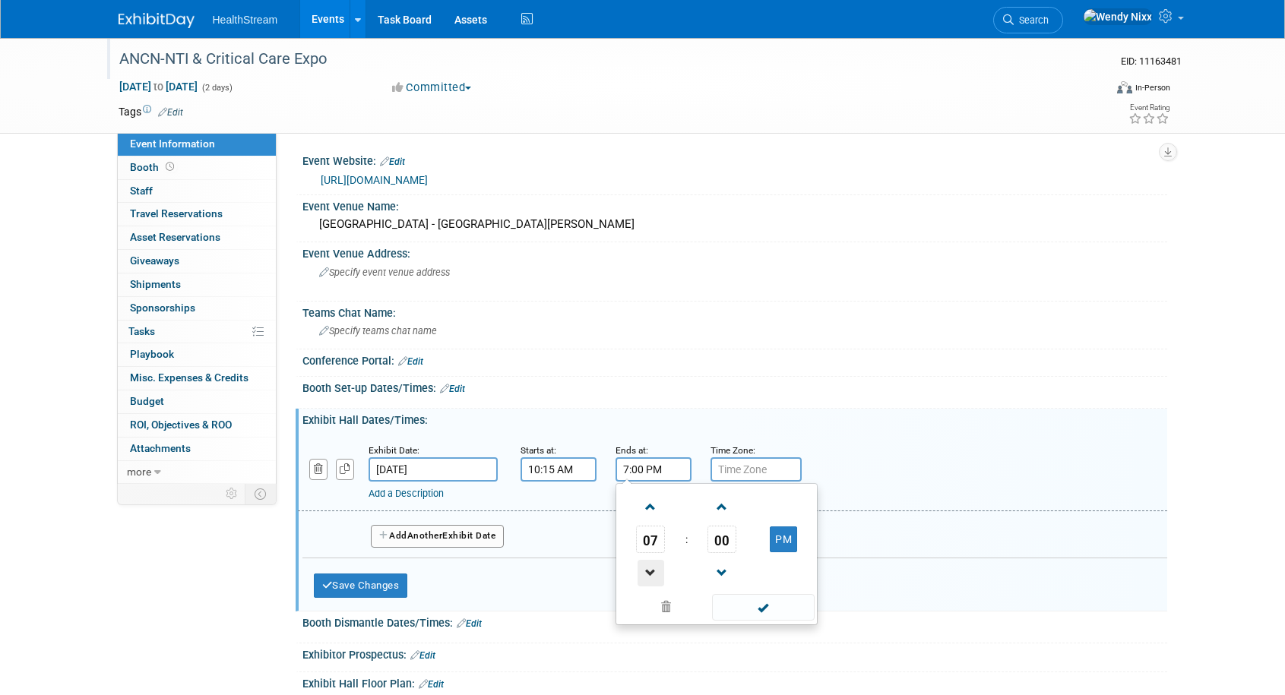
click at [652, 571] on span at bounding box center [651, 573] width 27 height 27
type input "4:00 PM"
click at [754, 609] on span at bounding box center [763, 607] width 103 height 27
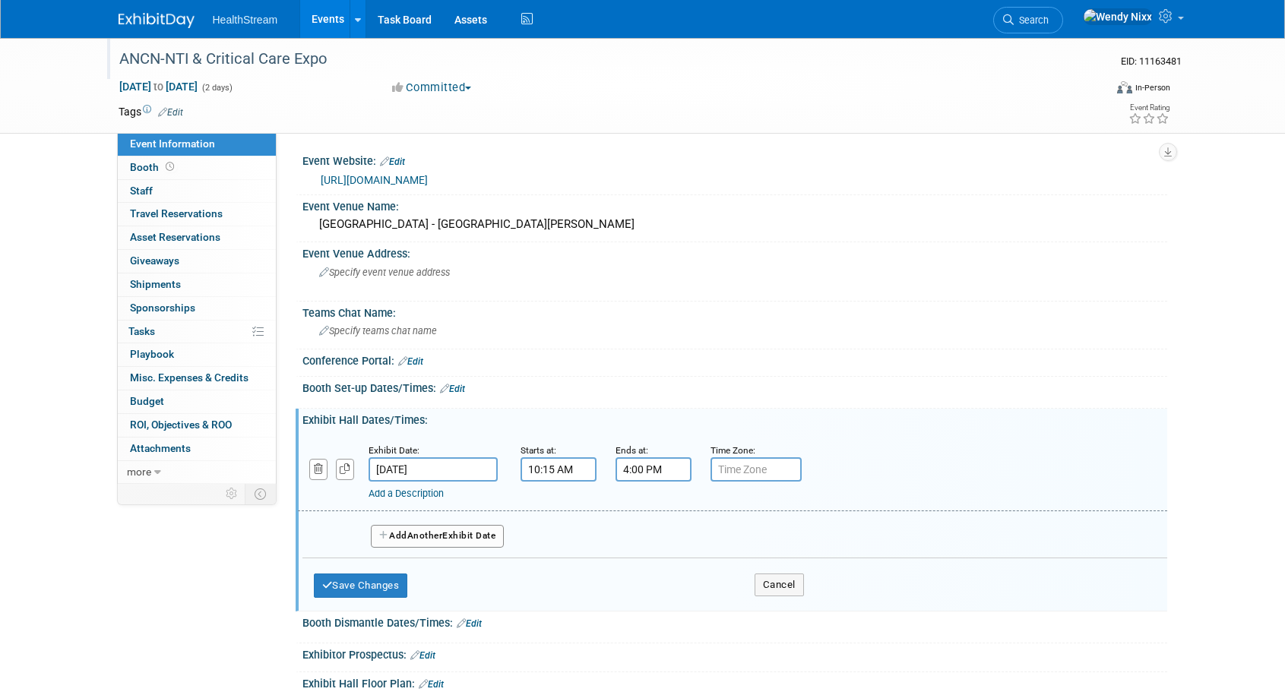
click at [423, 533] on span "Another" at bounding box center [425, 535] width 36 height 11
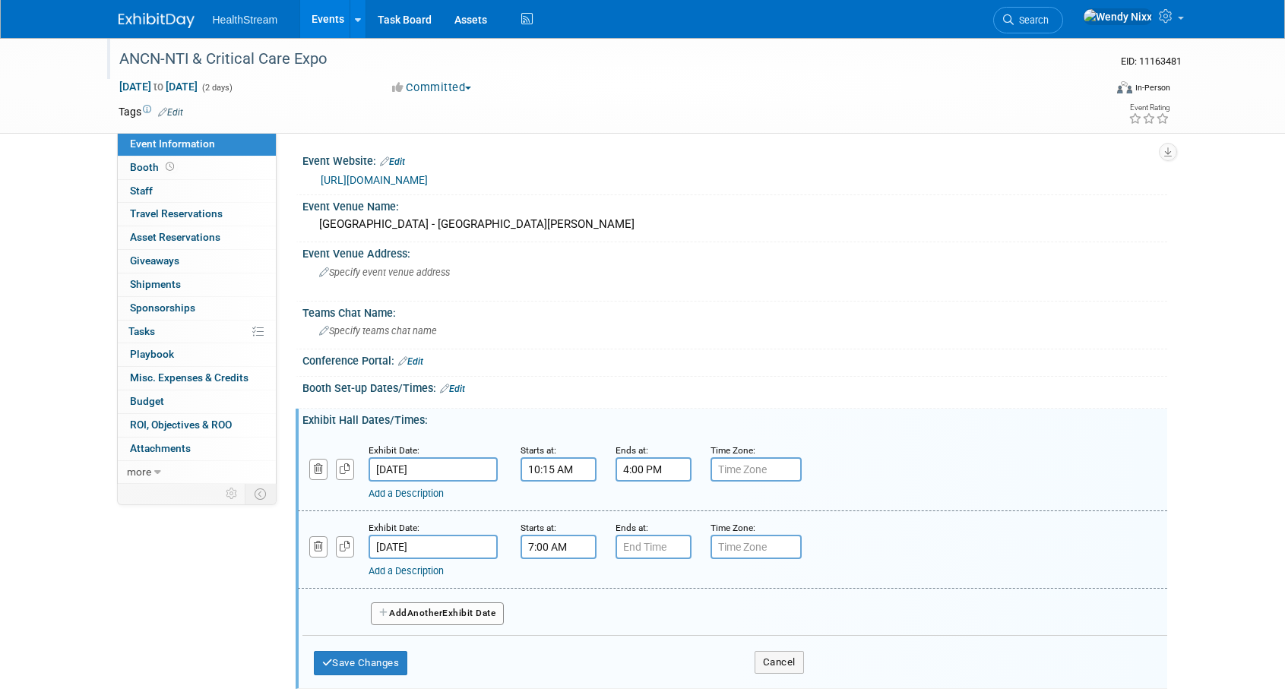
click at [576, 545] on input "7:00 AM" at bounding box center [559, 547] width 76 height 24
click at [561, 607] on span "07" at bounding box center [555, 616] width 29 height 27
click at [643, 661] on td "10" at bounding box center [646, 667] width 49 height 41
click at [628, 614] on span "00" at bounding box center [626, 616] width 29 height 27
click at [694, 584] on td "15" at bounding box center [694, 585] width 49 height 41
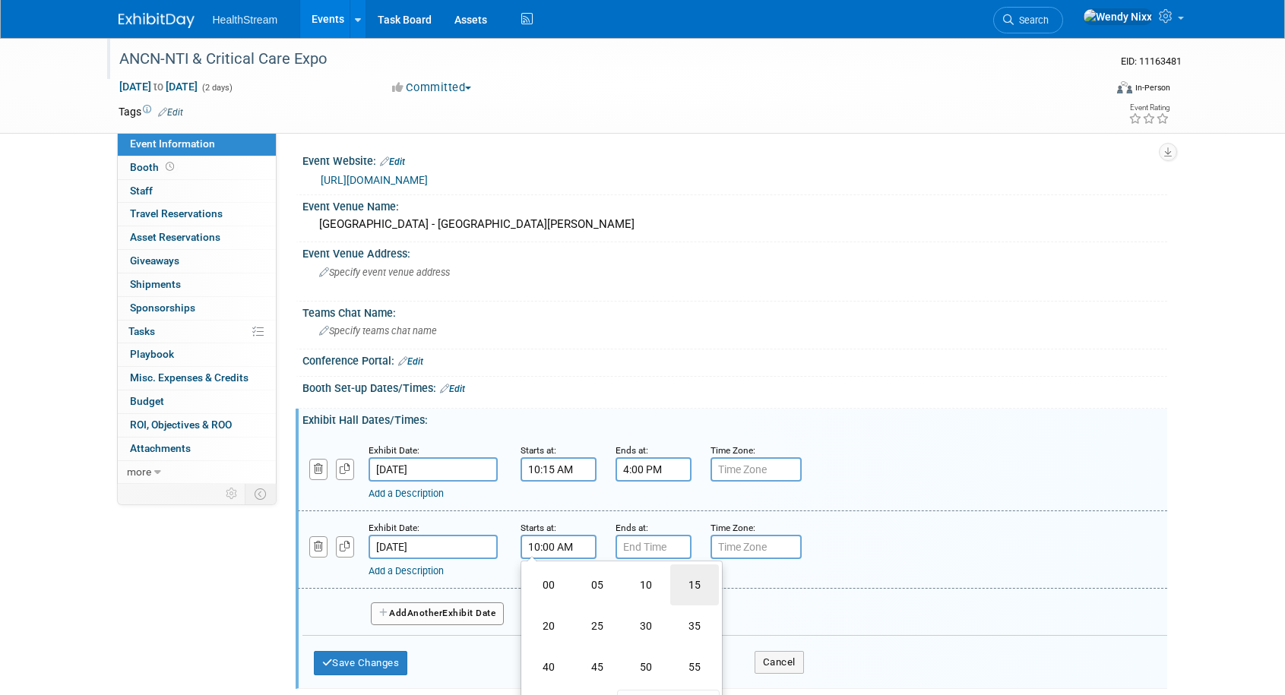
type input "10:15 AM"
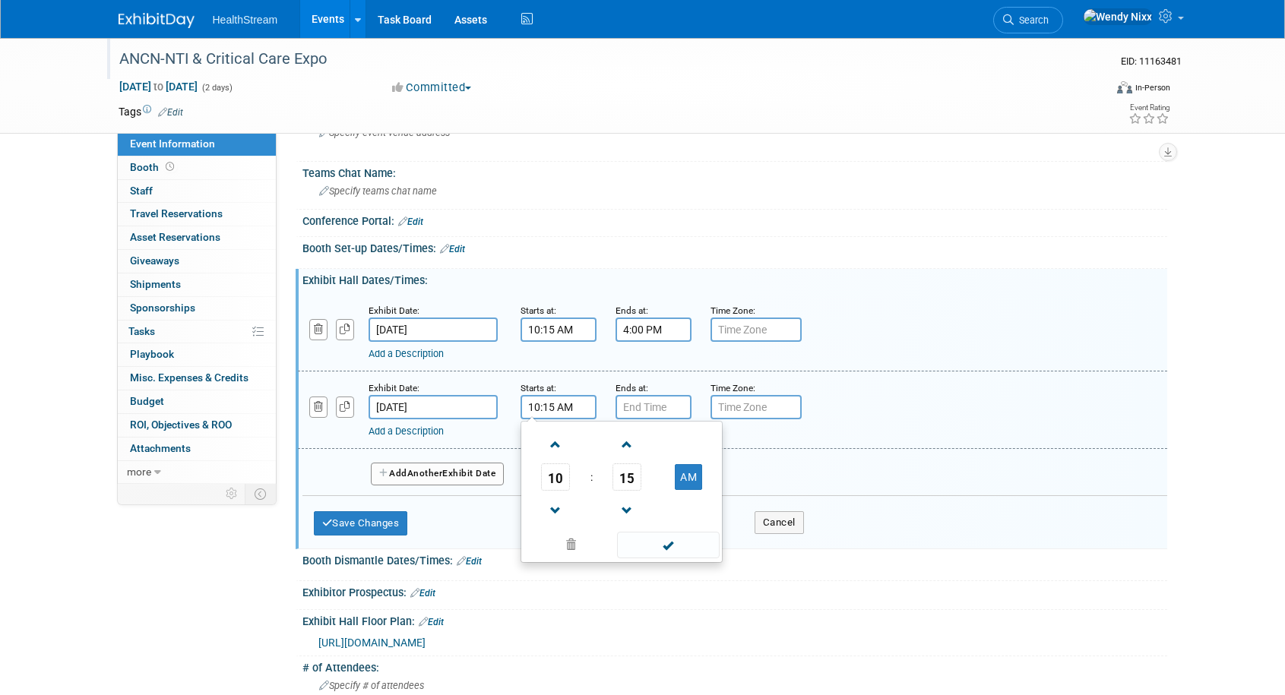
scroll to position [152, 0]
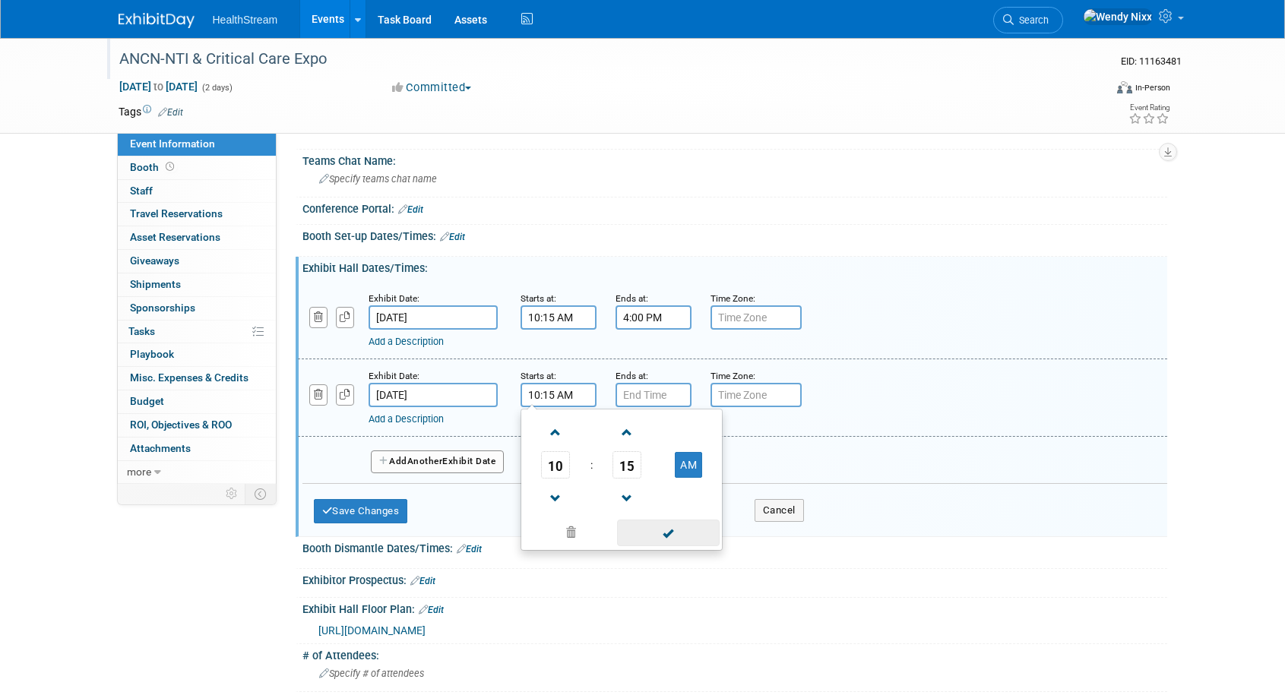
click at [659, 537] on span at bounding box center [668, 533] width 103 height 27
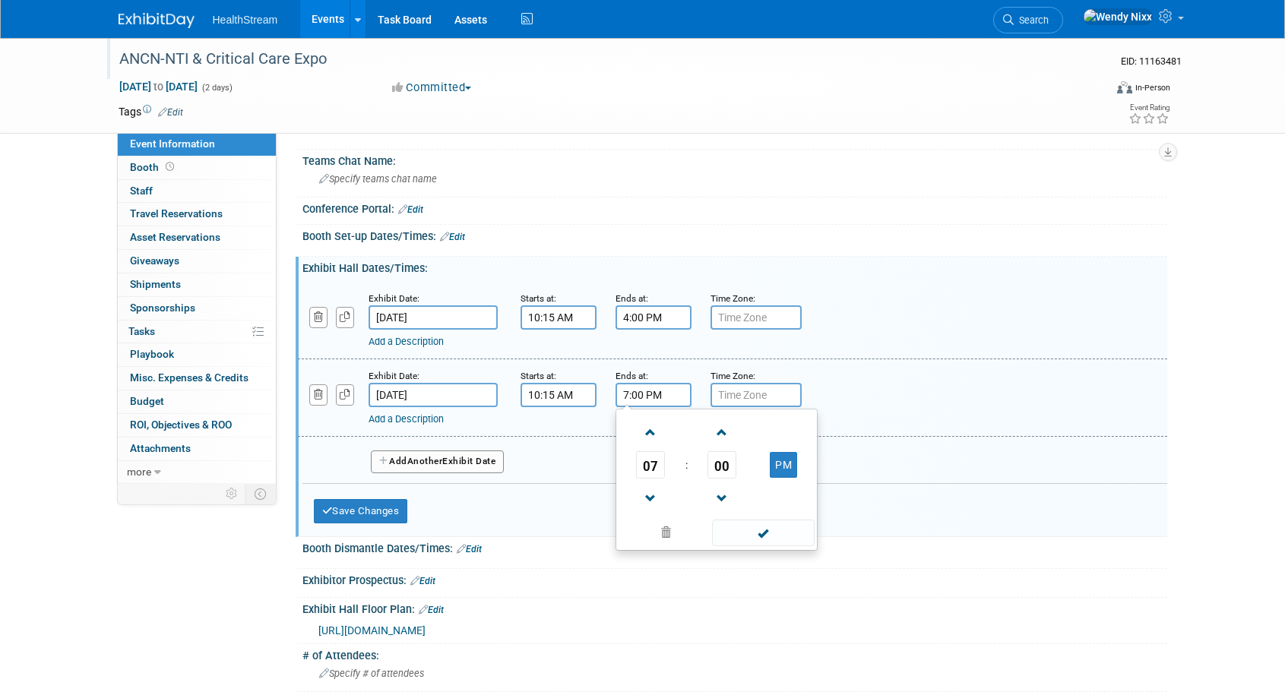
click at [656, 394] on input "7:00 PM" at bounding box center [654, 395] width 76 height 24
click at [656, 464] on span "07" at bounding box center [650, 464] width 29 height 27
click at [794, 434] on td "03" at bounding box center [789, 433] width 49 height 41
type input "3:00 PM"
click at [761, 533] on span at bounding box center [763, 533] width 103 height 27
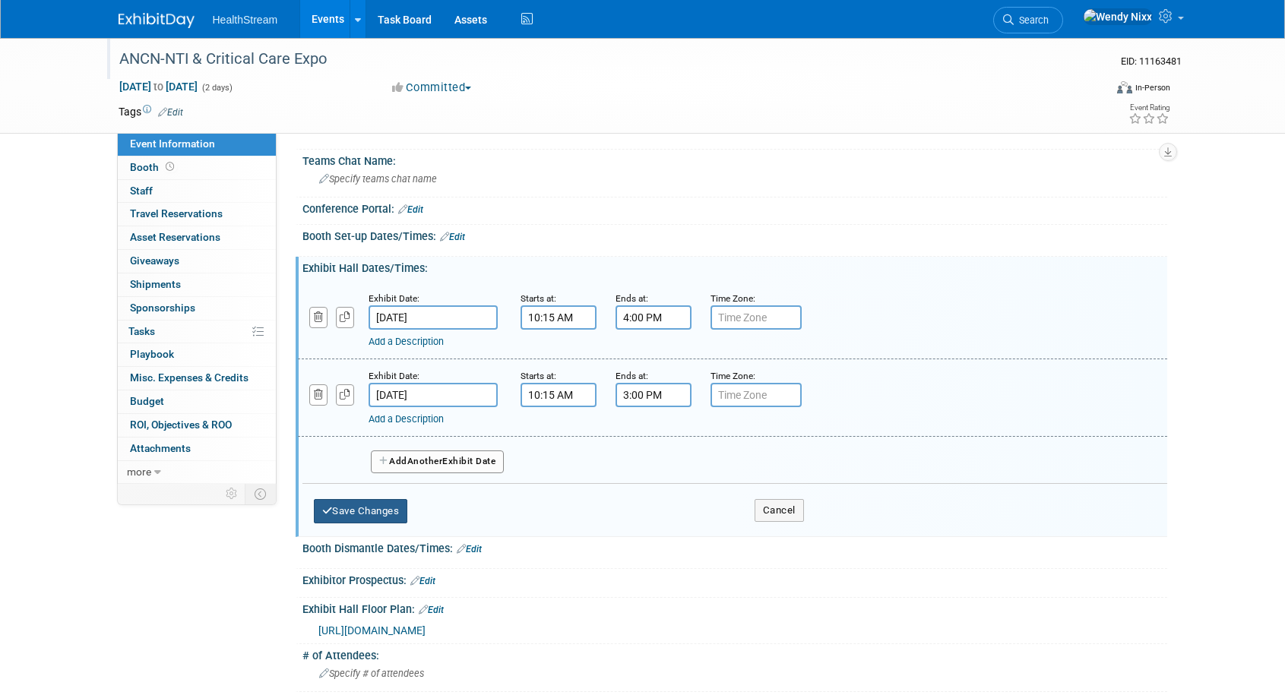
click at [394, 504] on button "Save Changes" at bounding box center [361, 511] width 94 height 24
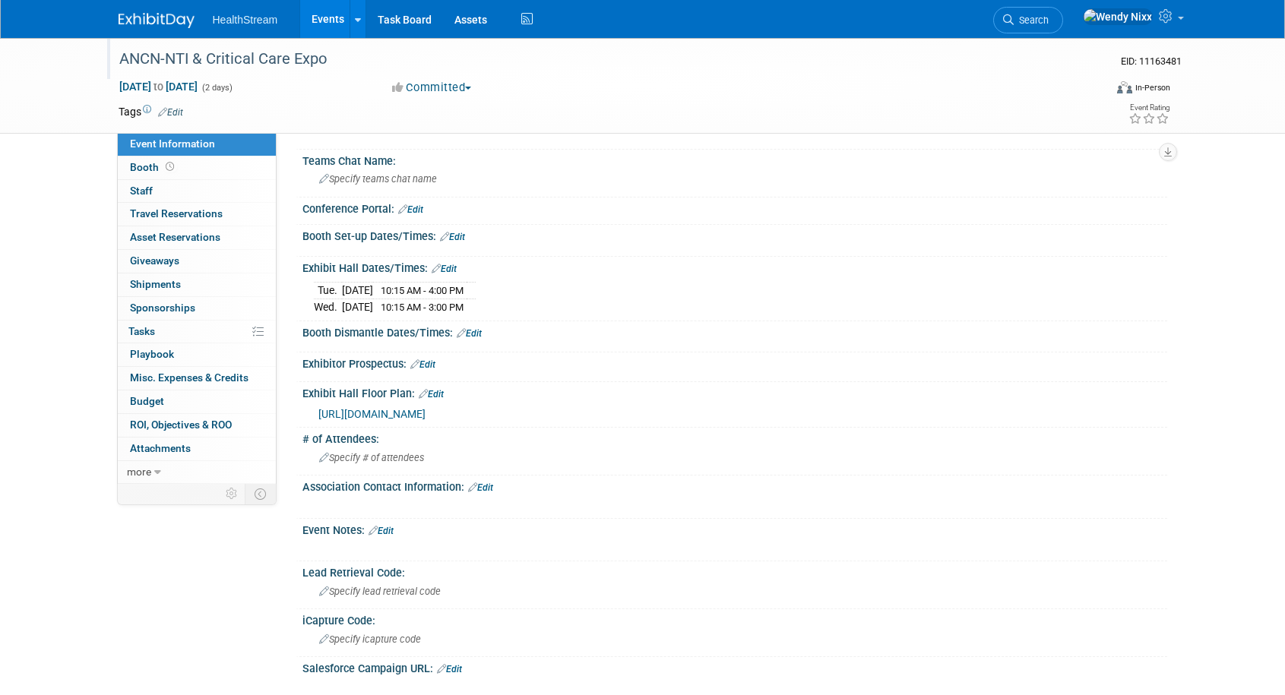
click at [318, 54] on div "ANCN-NTI & Critical Care Expo" at bounding box center [597, 59] width 967 height 27
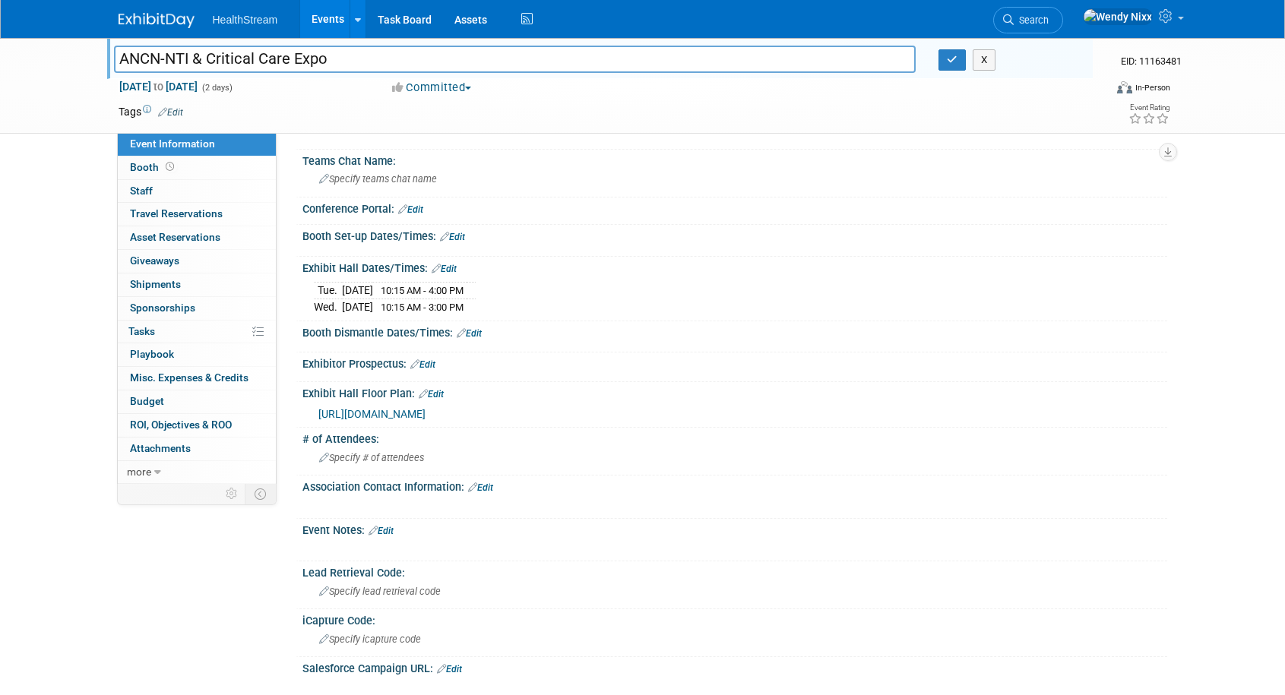
click at [140, 57] on input "ANCN-NTI & Critical Care Expo" at bounding box center [515, 59] width 802 height 27
type input "AACN-NTI & Critical Care Expo"
click at [948, 59] on icon "button" at bounding box center [952, 60] width 11 height 10
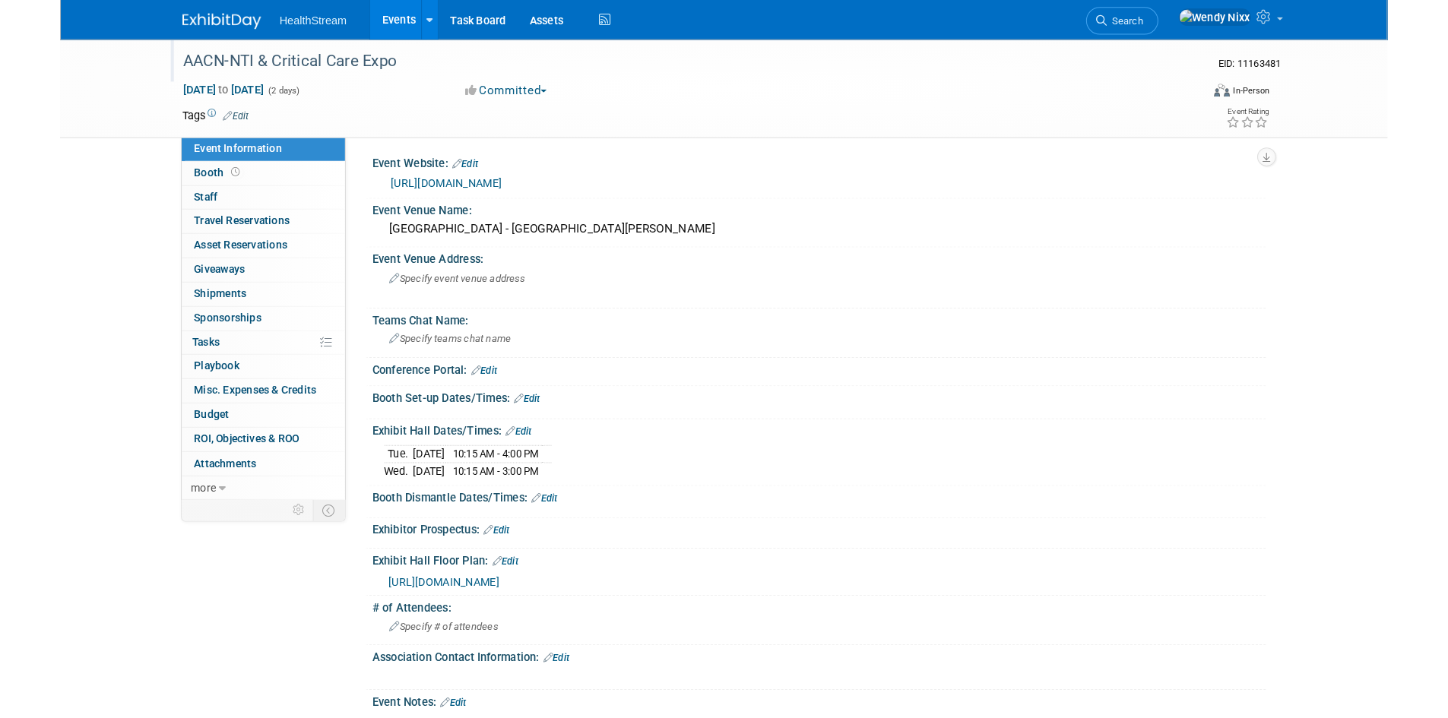
scroll to position [0, 0]
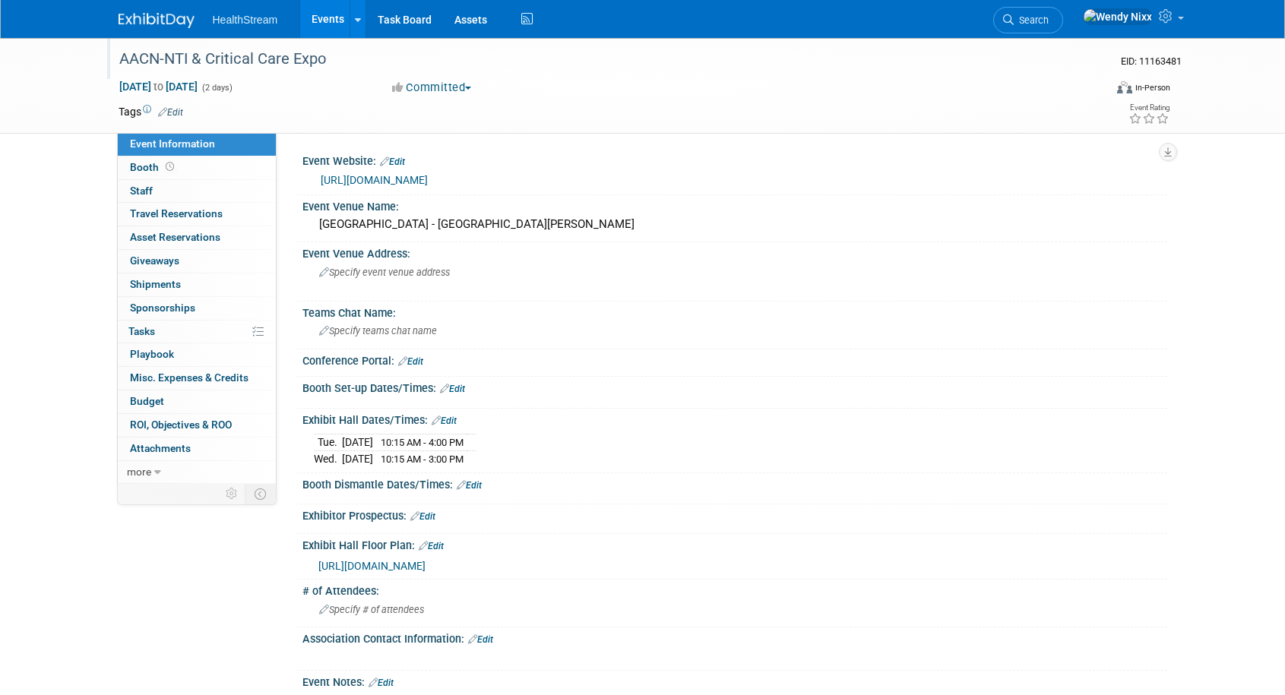
click at [403, 160] on link "Edit" at bounding box center [392, 162] width 25 height 11
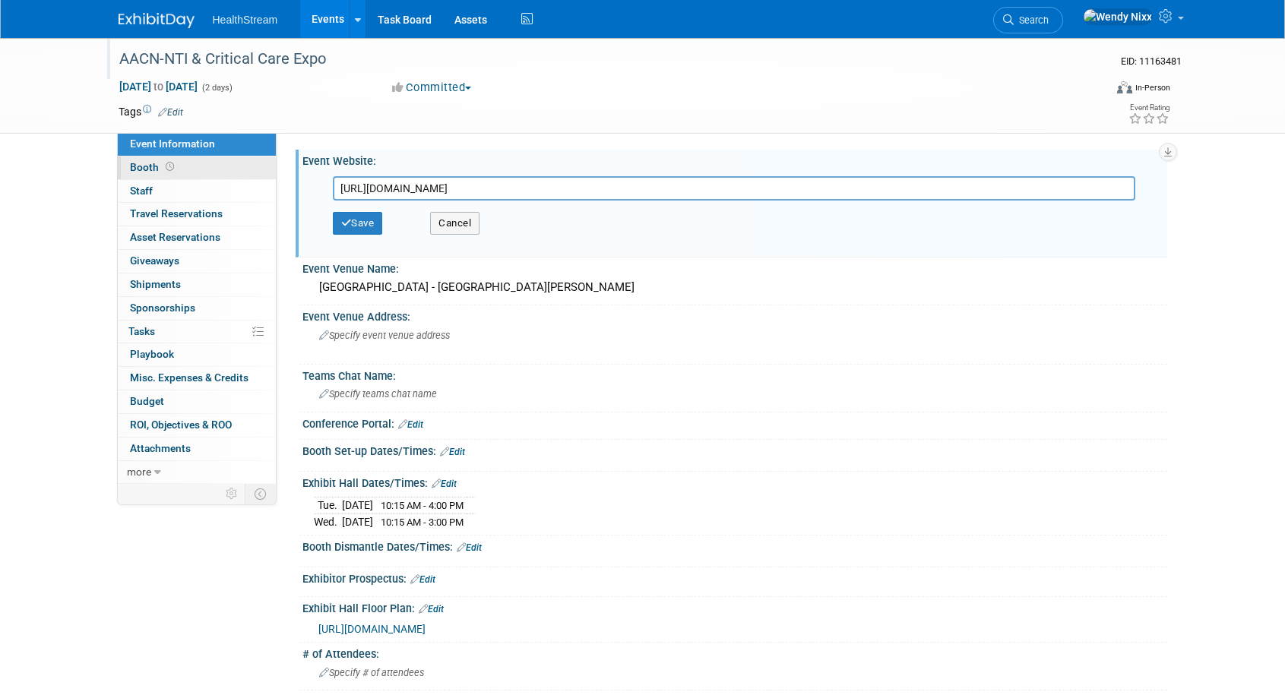
drag, startPoint x: 698, startPoint y: 188, endPoint x: 262, endPoint y: 167, distance: 435.9
click at [262, 167] on div "Event Information Event Info Booth Booth 0 Staff 0 Staff 0 Travel Reservations …" at bounding box center [642, 519] width 1071 height 963
type input "https://www.aacn.org/conferences-and-events/nti/future-ntis?tab=San%20Diego%202…"
click at [369, 223] on button "Save" at bounding box center [358, 223] width 50 height 23
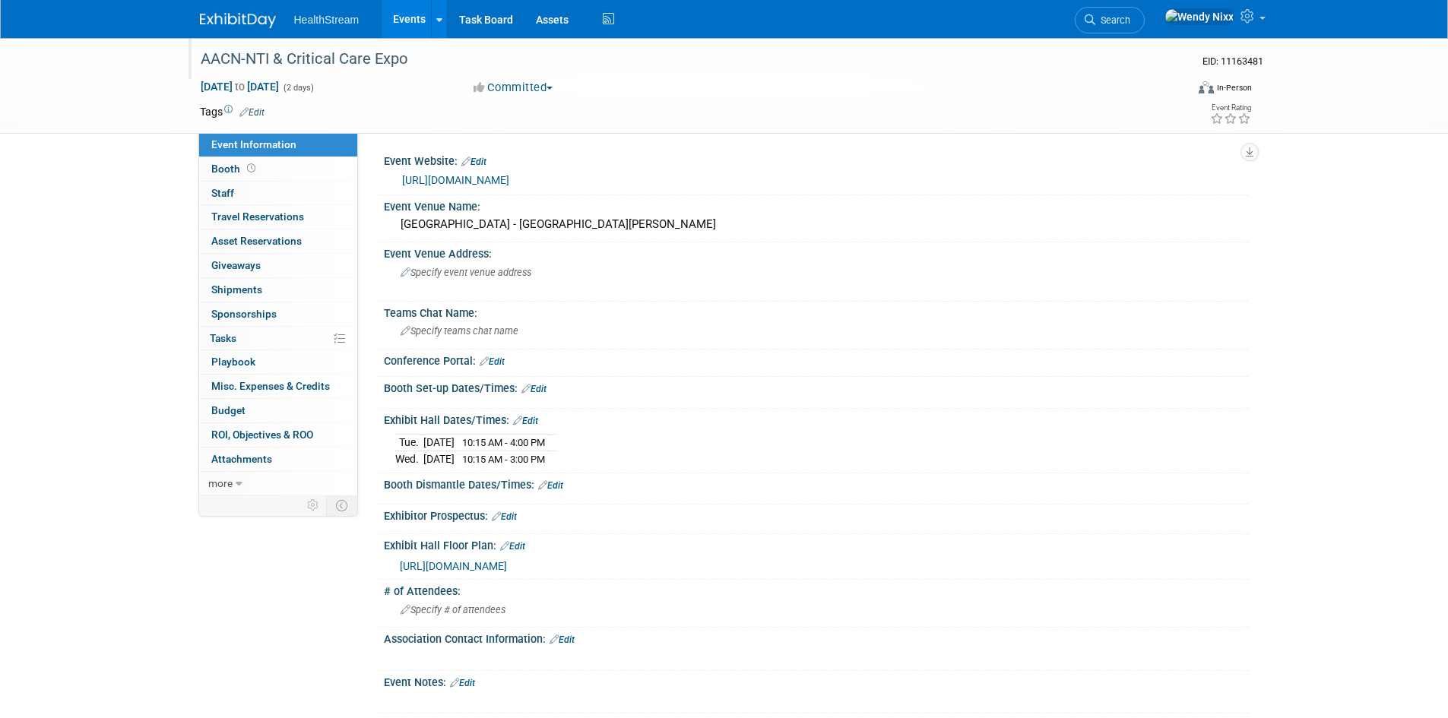
click at [408, 14] on link "Events" at bounding box center [408, 19] width 55 height 38
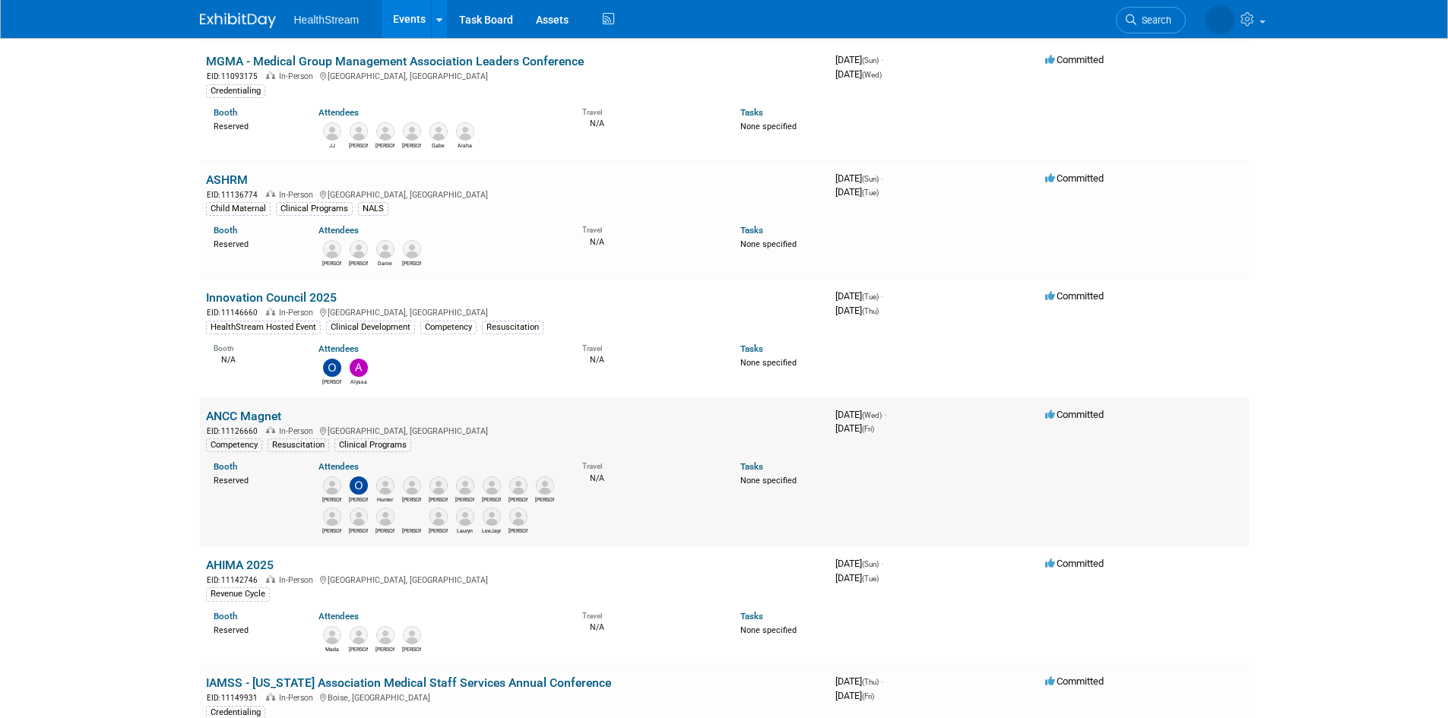
scroll to position [304, 0]
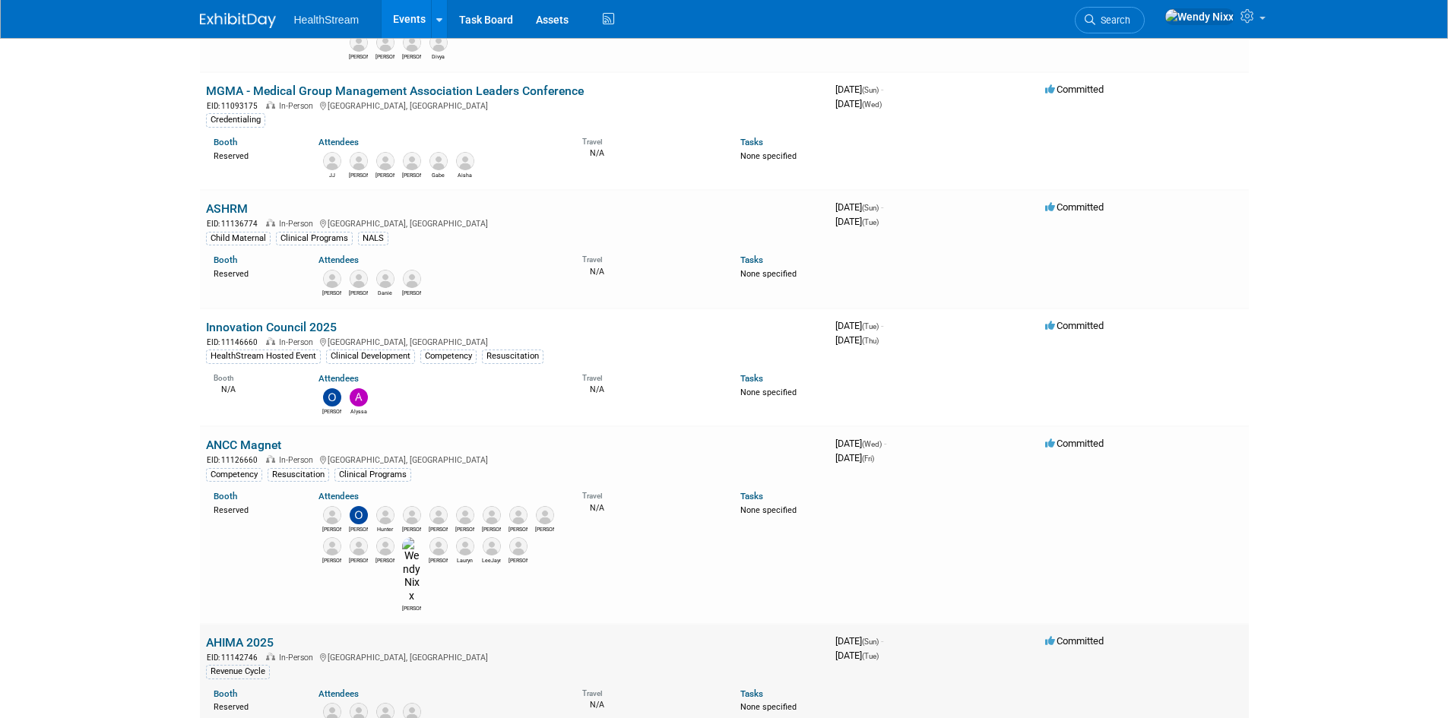
click at [244, 635] on link "AHIMA 2025" at bounding box center [240, 642] width 68 height 14
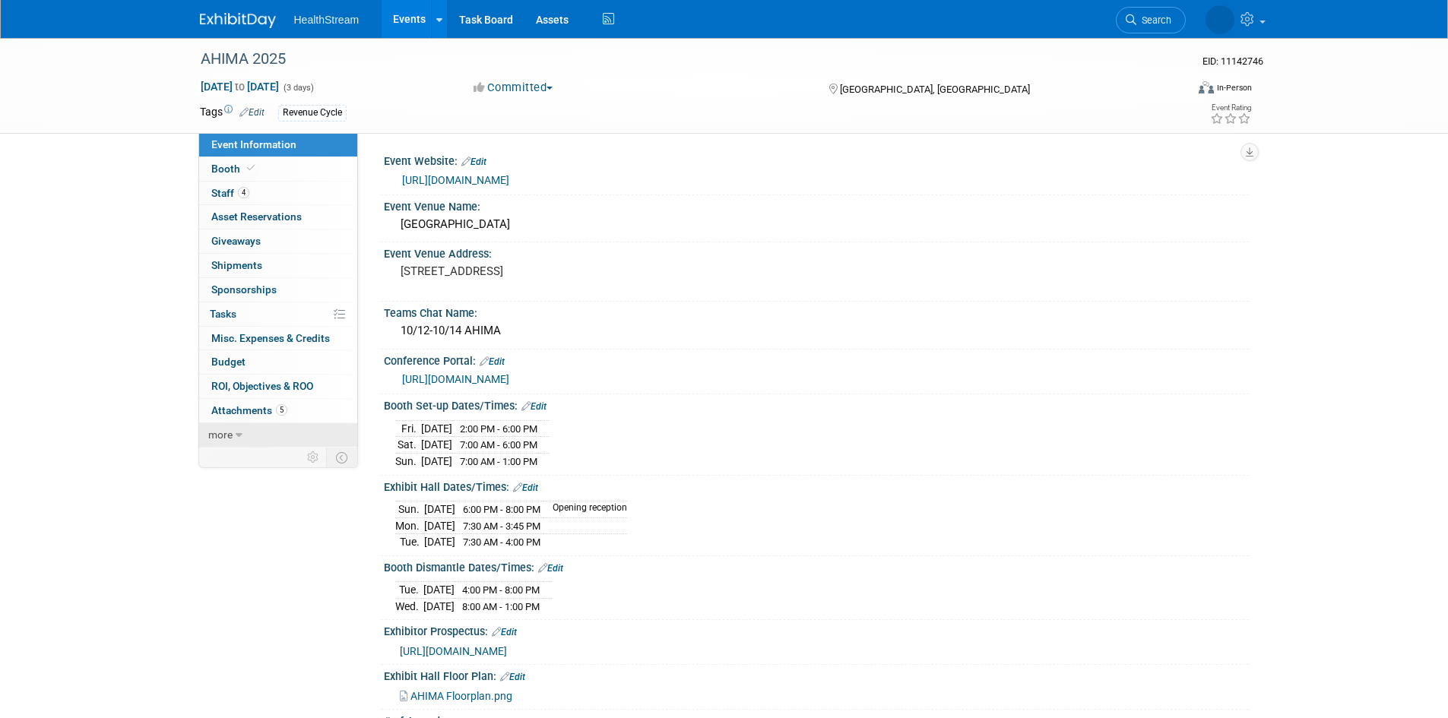
click at [233, 433] on link "more" at bounding box center [278, 435] width 158 height 24
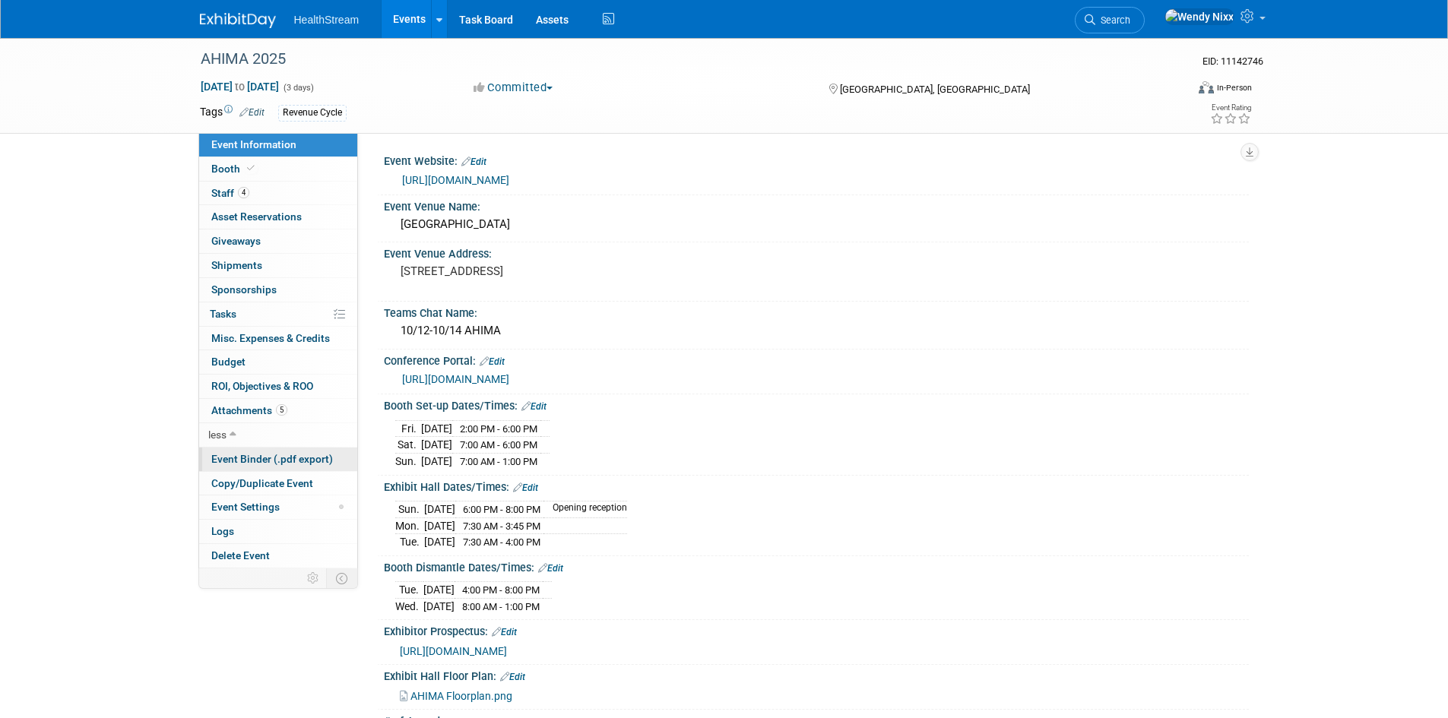
click at [258, 462] on span "Event Binder (.pdf export)" at bounding box center [272, 459] width 122 height 12
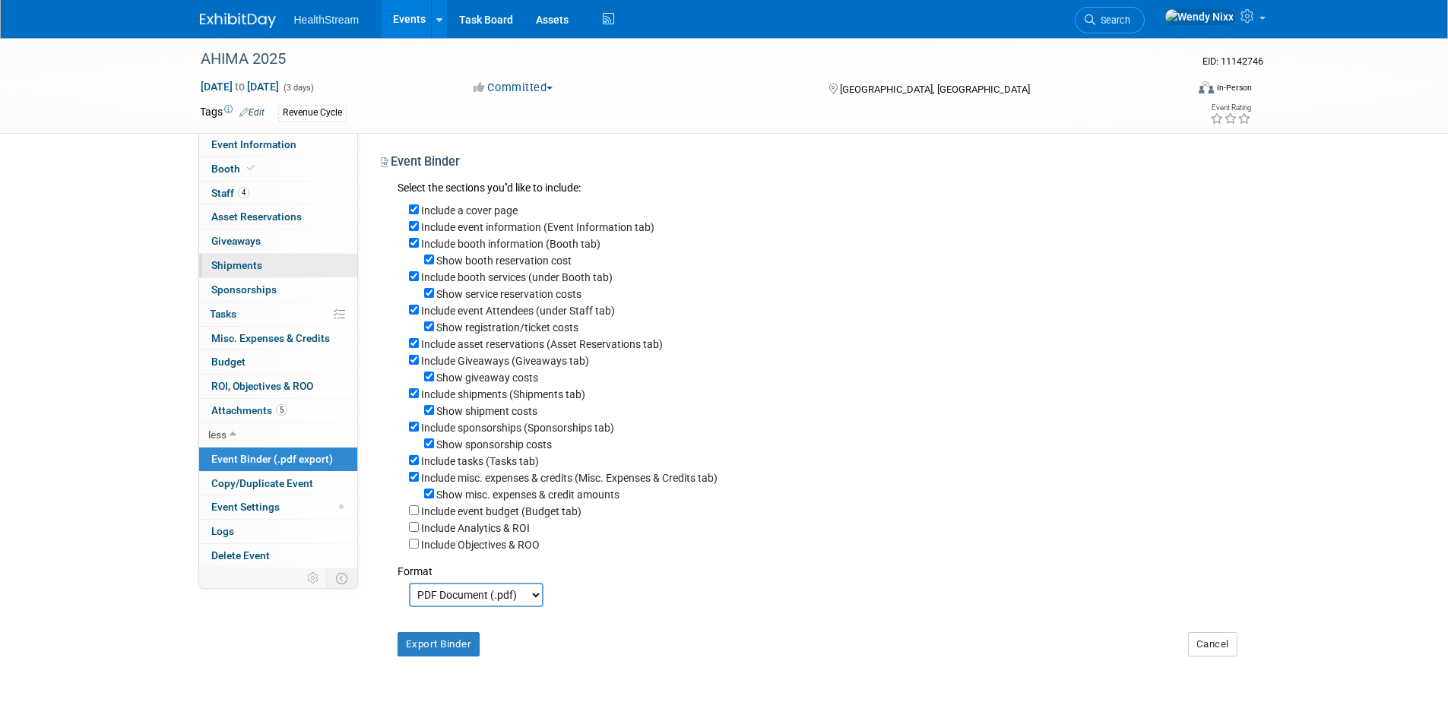
click at [236, 266] on span "Shipments 0" at bounding box center [236, 265] width 51 height 12
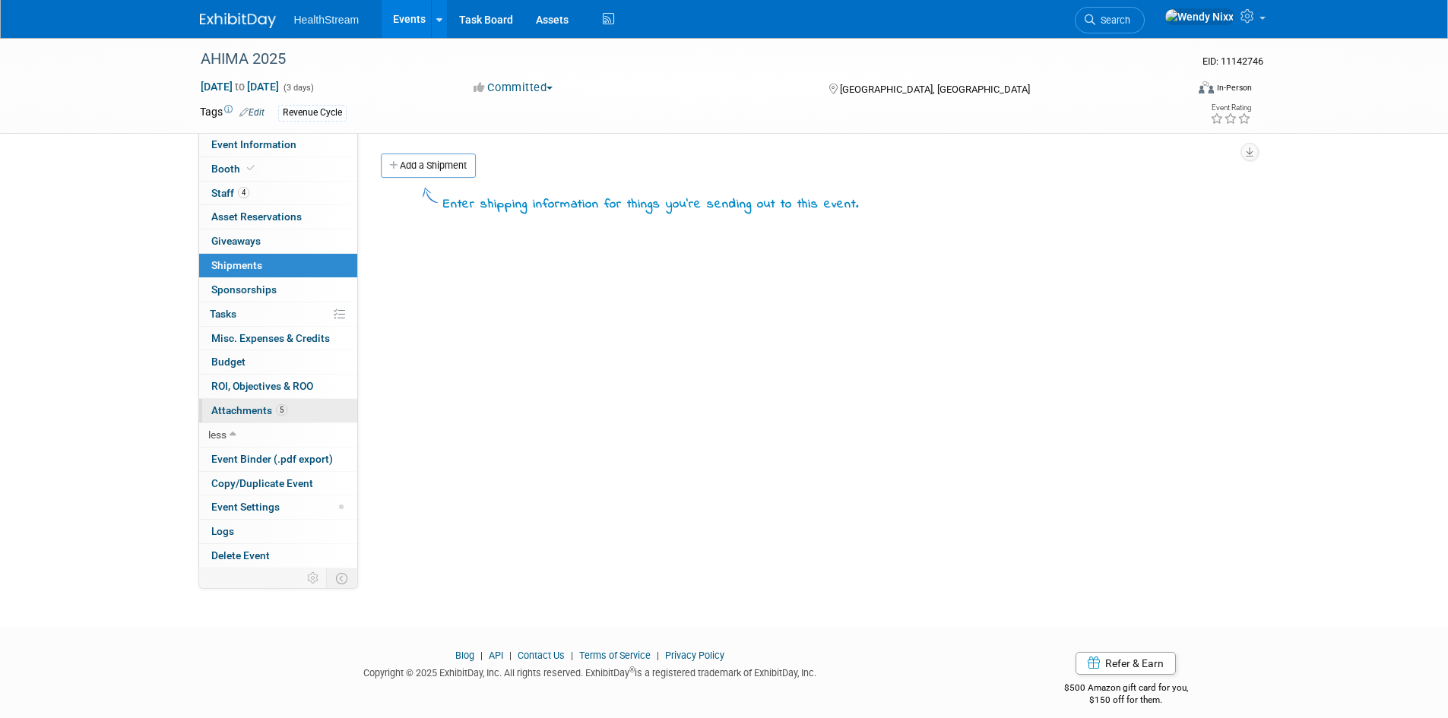
click at [252, 411] on span "Attachments 5" at bounding box center [249, 410] width 76 height 12
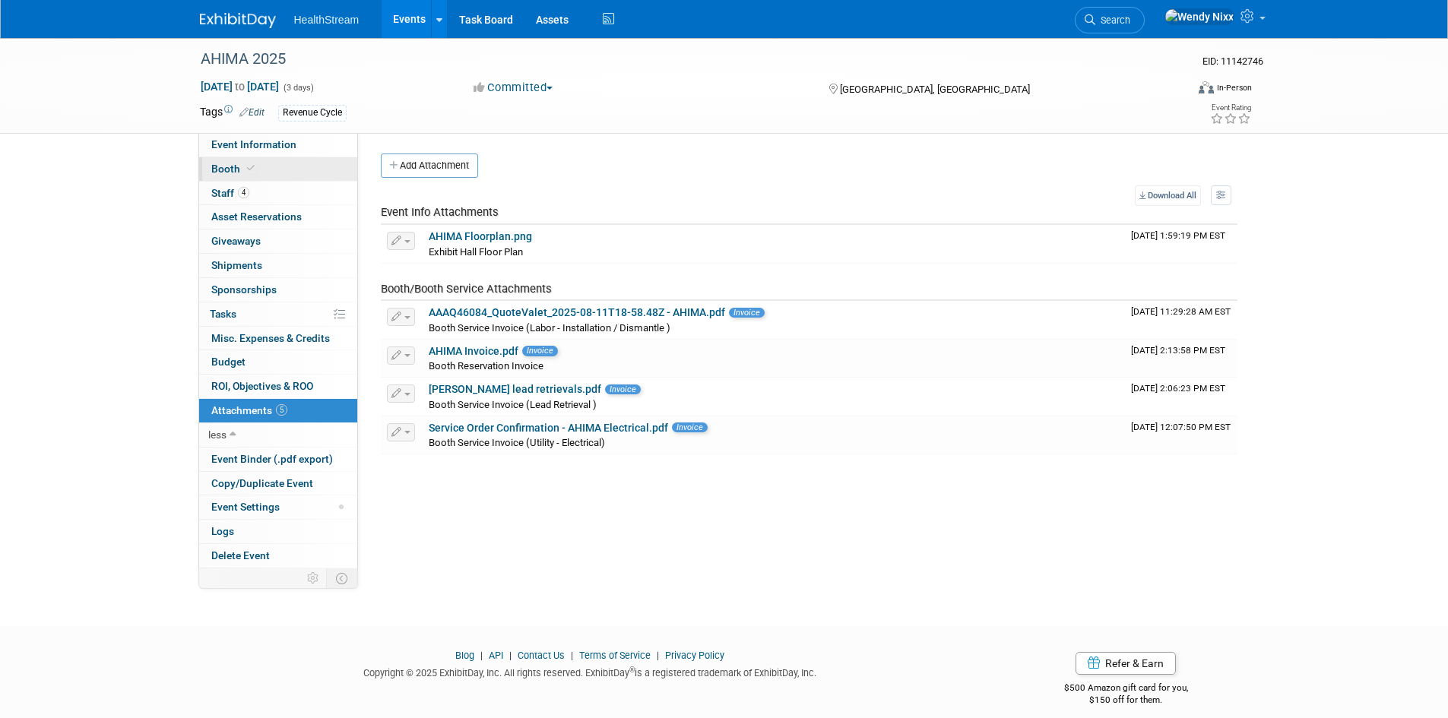
click at [229, 166] on span "Booth" at bounding box center [234, 169] width 46 height 12
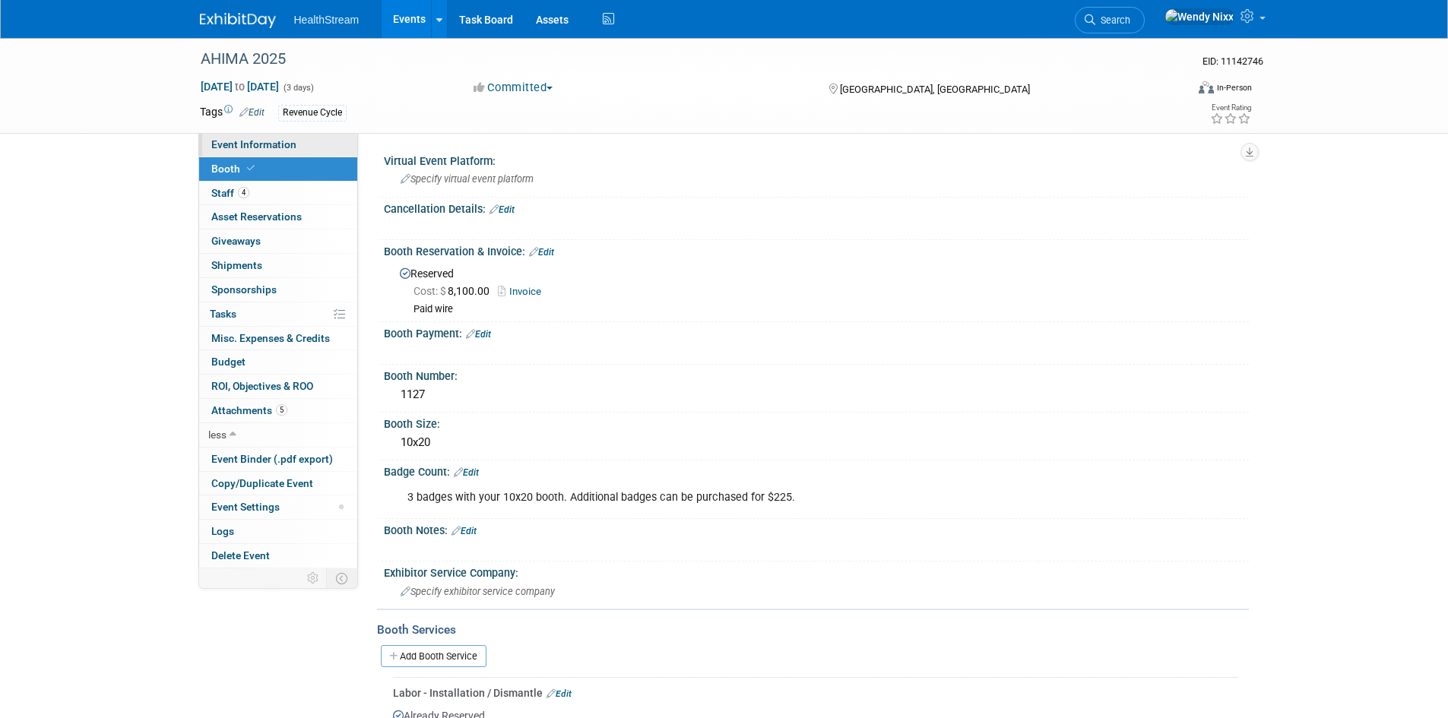
click at [274, 141] on span "Event Information" at bounding box center [253, 144] width 85 height 12
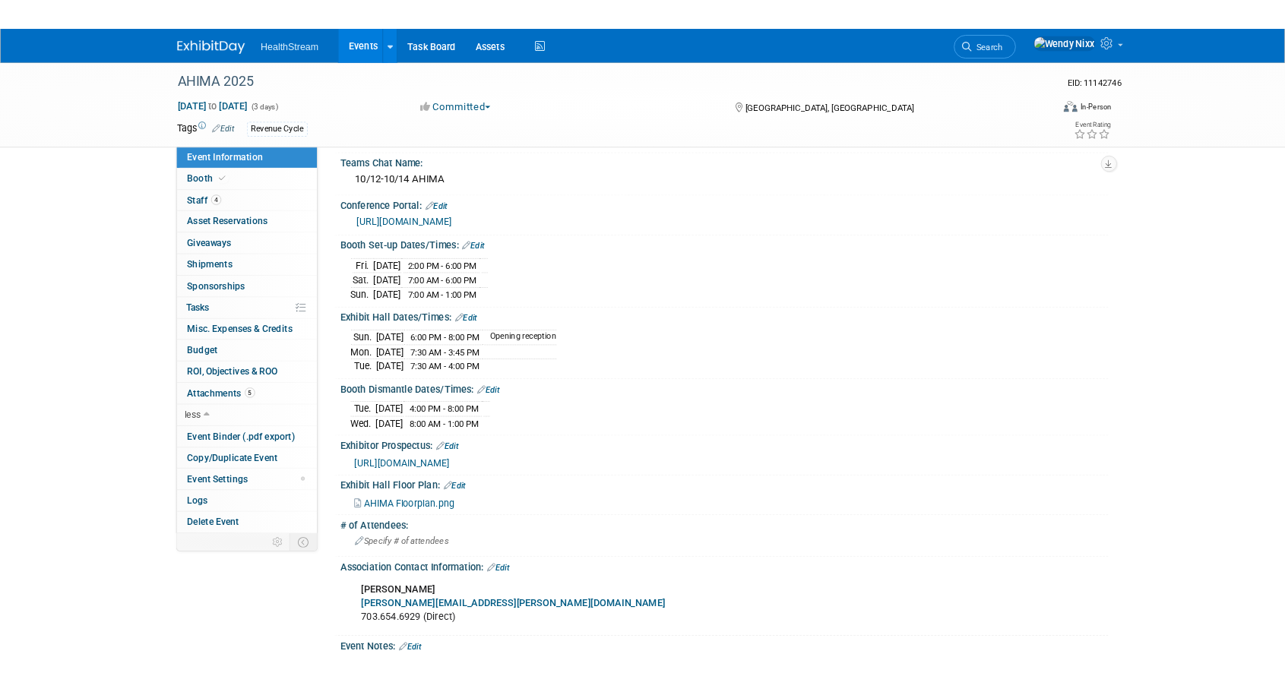
scroll to position [228, 0]
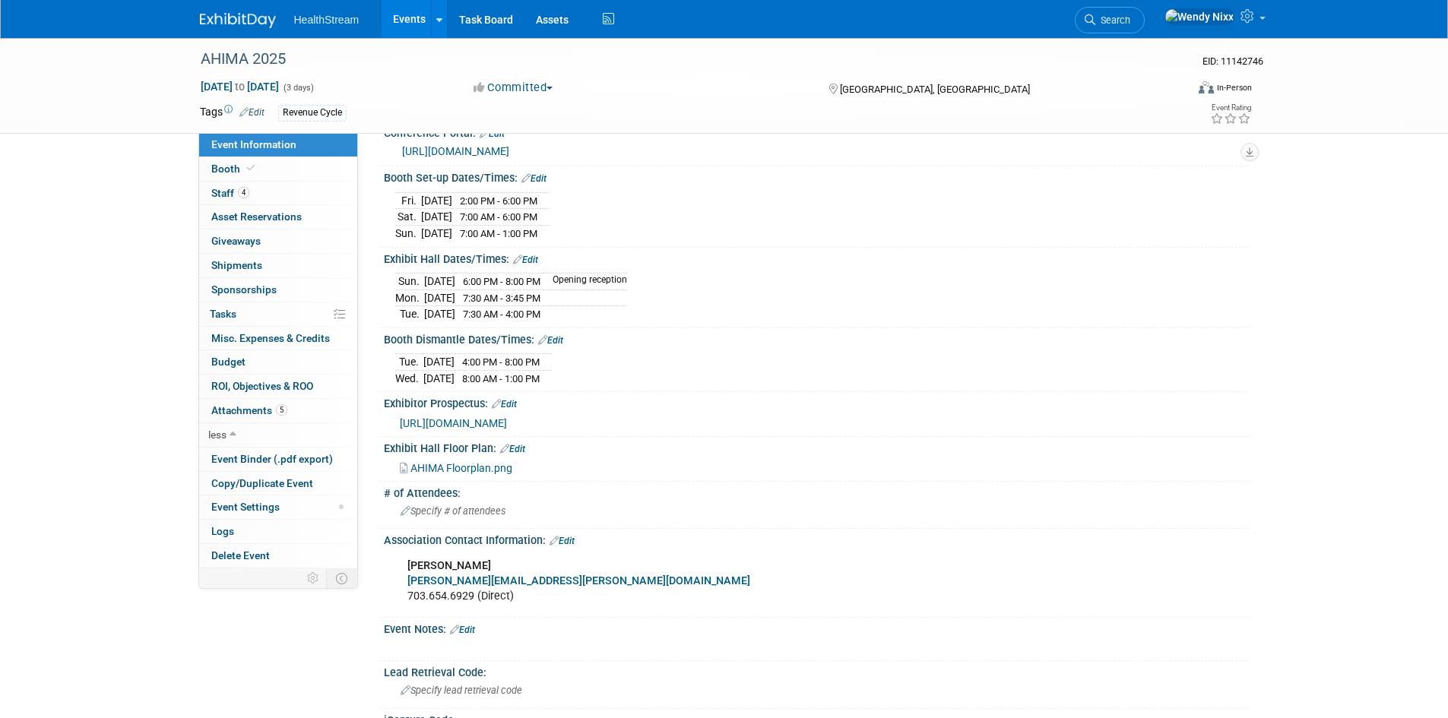
click at [507, 420] on span "[URL][DOMAIN_NAME]" at bounding box center [453, 423] width 107 height 12
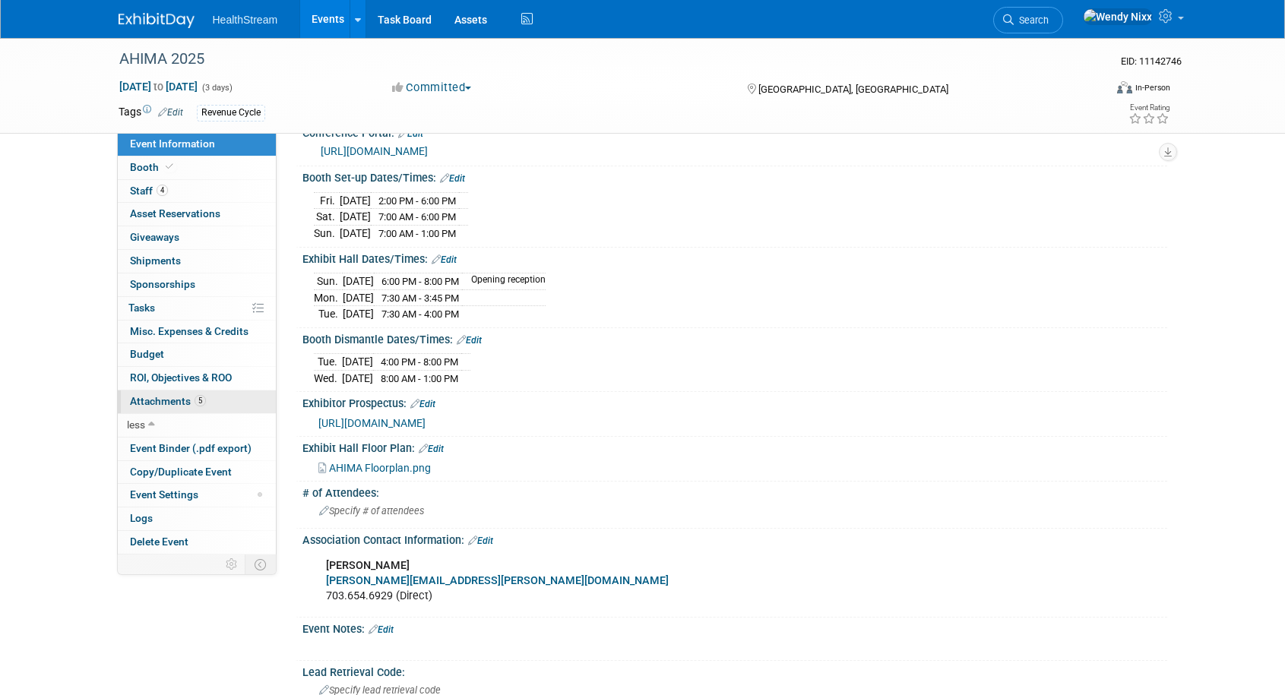
click at [157, 402] on span "Attachments 5" at bounding box center [168, 401] width 76 height 12
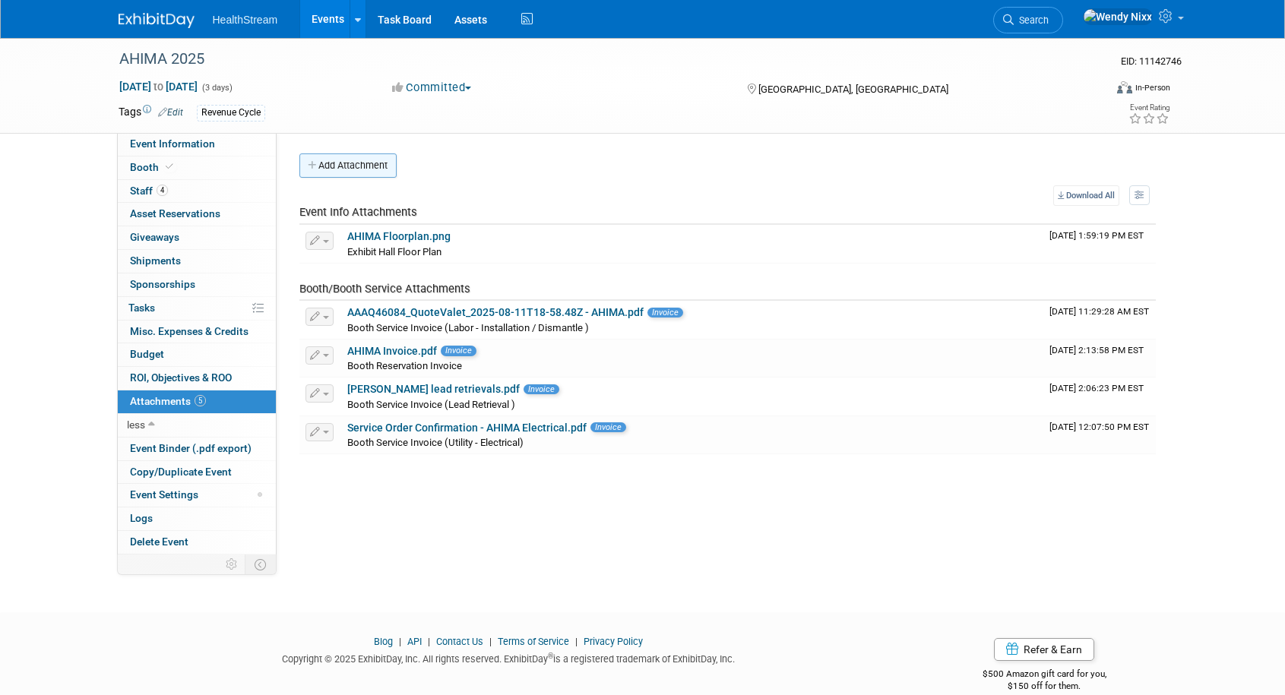
click at [362, 166] on button "Add Attachment" at bounding box center [347, 166] width 97 height 24
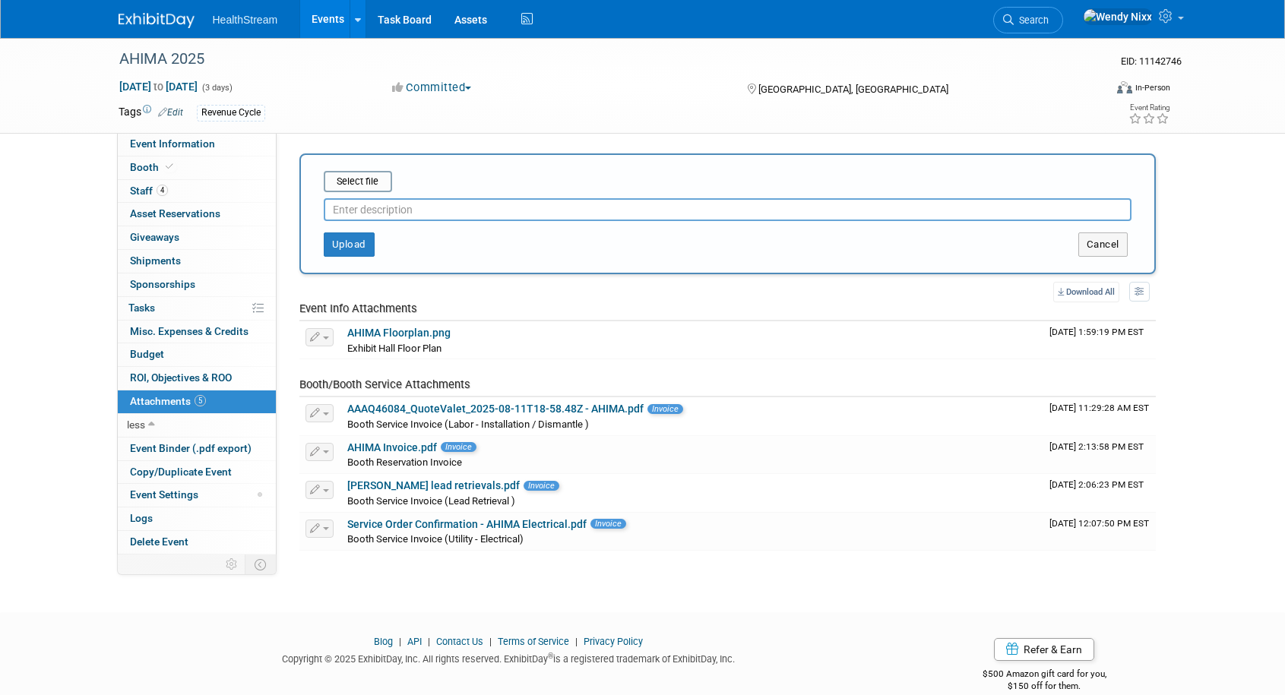
click at [372, 209] on input "text" at bounding box center [728, 209] width 808 height 23
click at [378, 179] on input "file" at bounding box center [300, 181] width 181 height 18
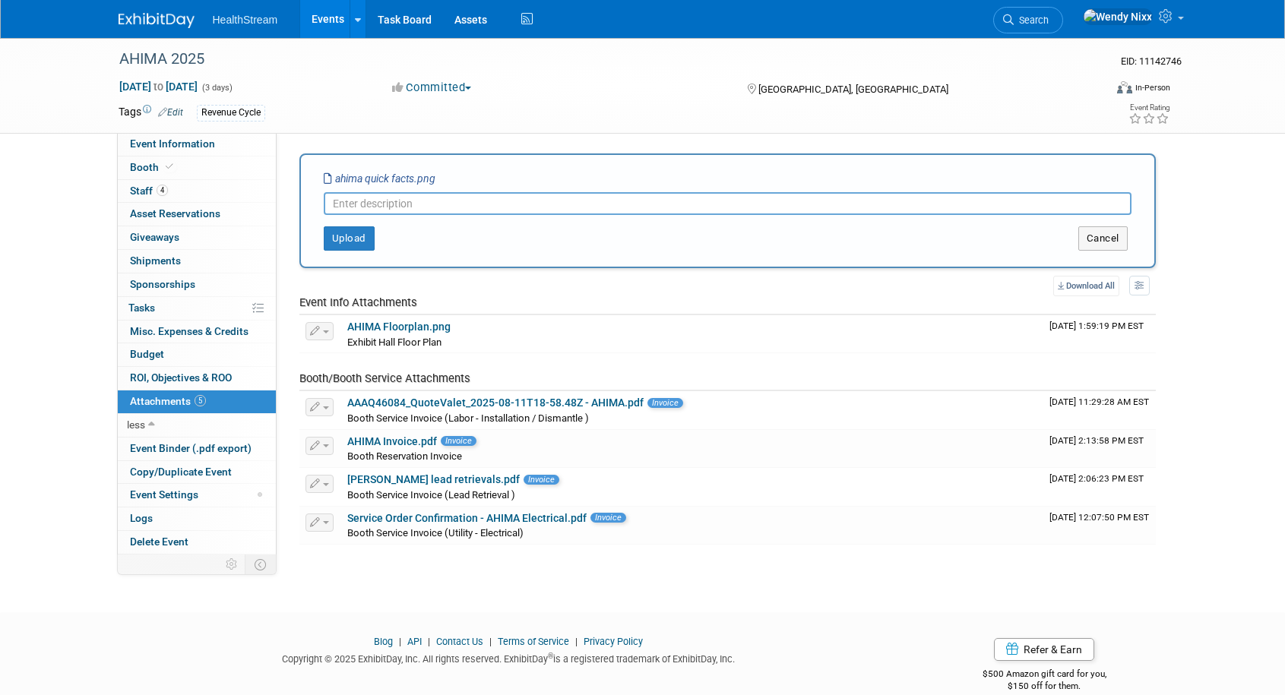
click at [380, 205] on input "text" at bounding box center [728, 203] width 808 height 23
type input "Quick facts"
click at [336, 242] on button "Upload" at bounding box center [349, 238] width 51 height 24
